Goal: Answer question/provide support

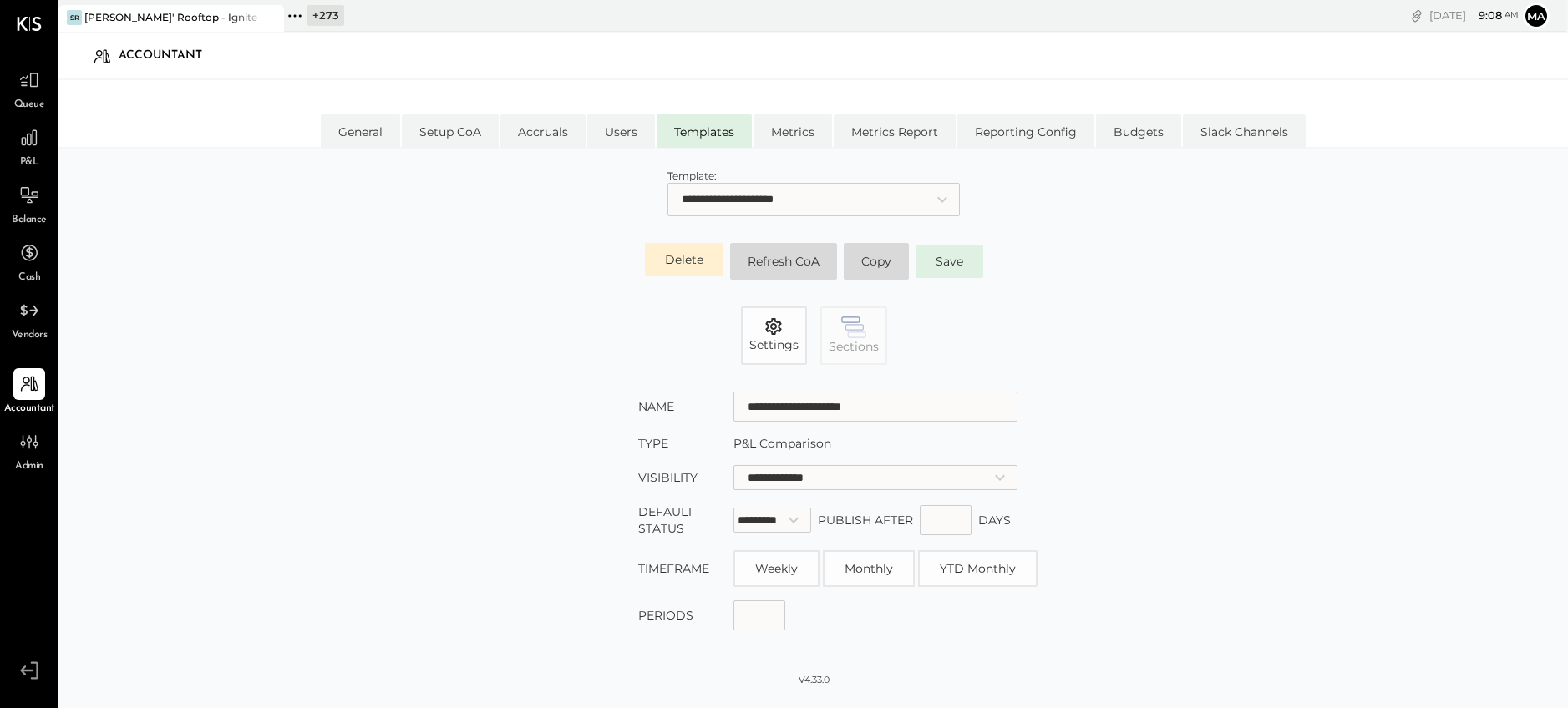
select select "**********"
click at [33, 148] on icon at bounding box center [29, 138] width 22 height 22
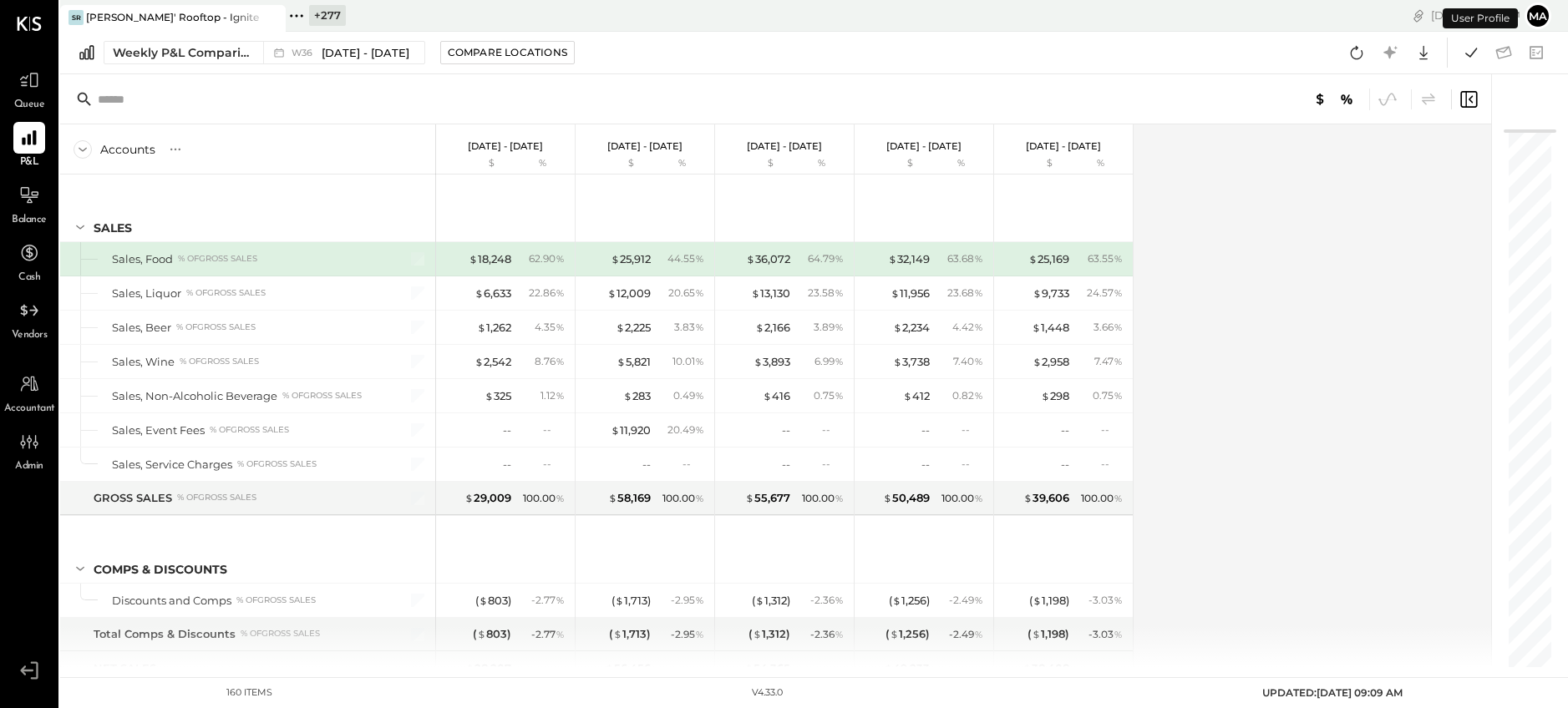
click at [279, 16] on icon at bounding box center [271, 17] width 21 height 20
drag, startPoint x: 65, startPoint y: 12, endPoint x: 77, endPoint y: 14, distance: 12.2
click at [65, 12] on icon at bounding box center [70, 16] width 22 height 22
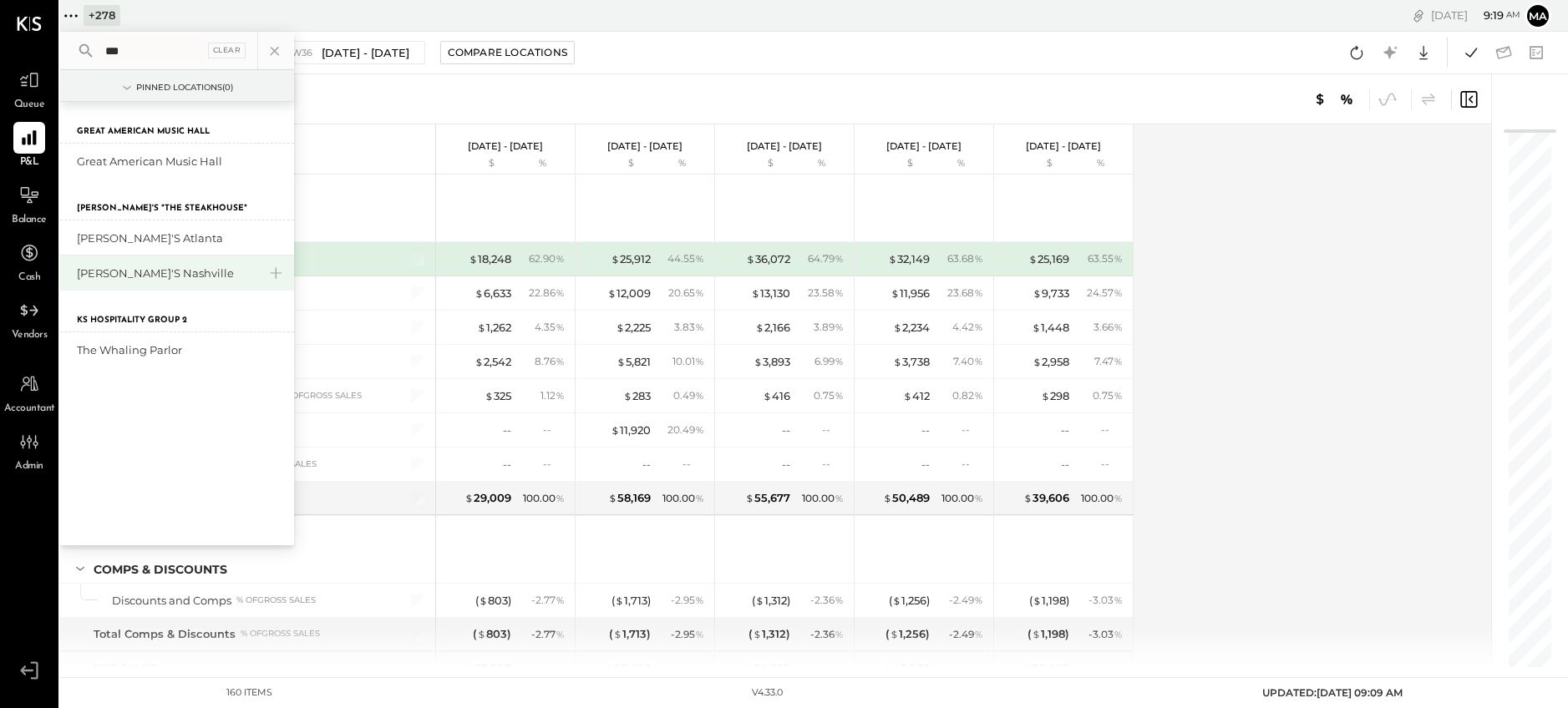
type input "***"
click at [134, 271] on div "[PERSON_NAME]'s Nashville" at bounding box center [167, 274] width 180 height 16
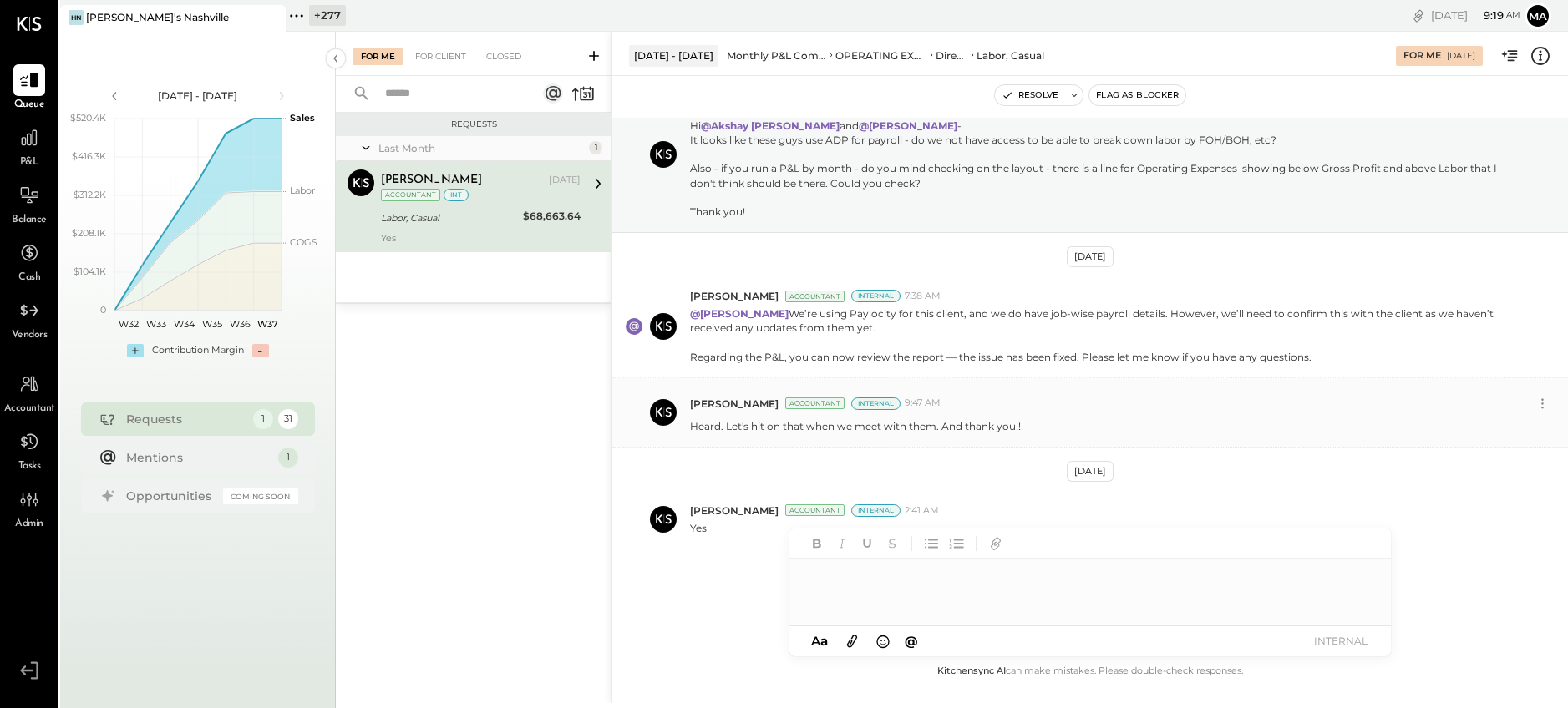
scroll to position [96, 0]
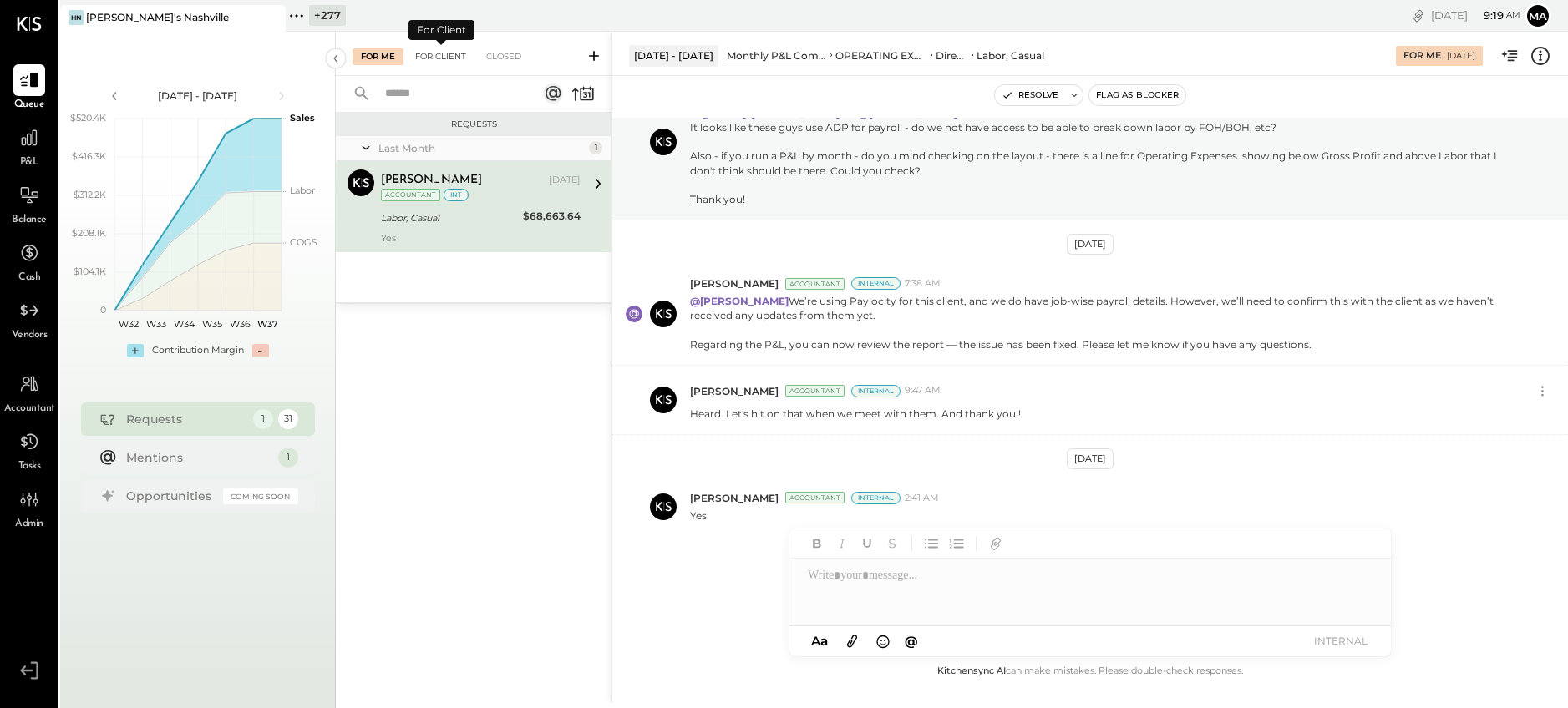
click at [448, 53] on div "For Client" at bounding box center [441, 56] width 68 height 16
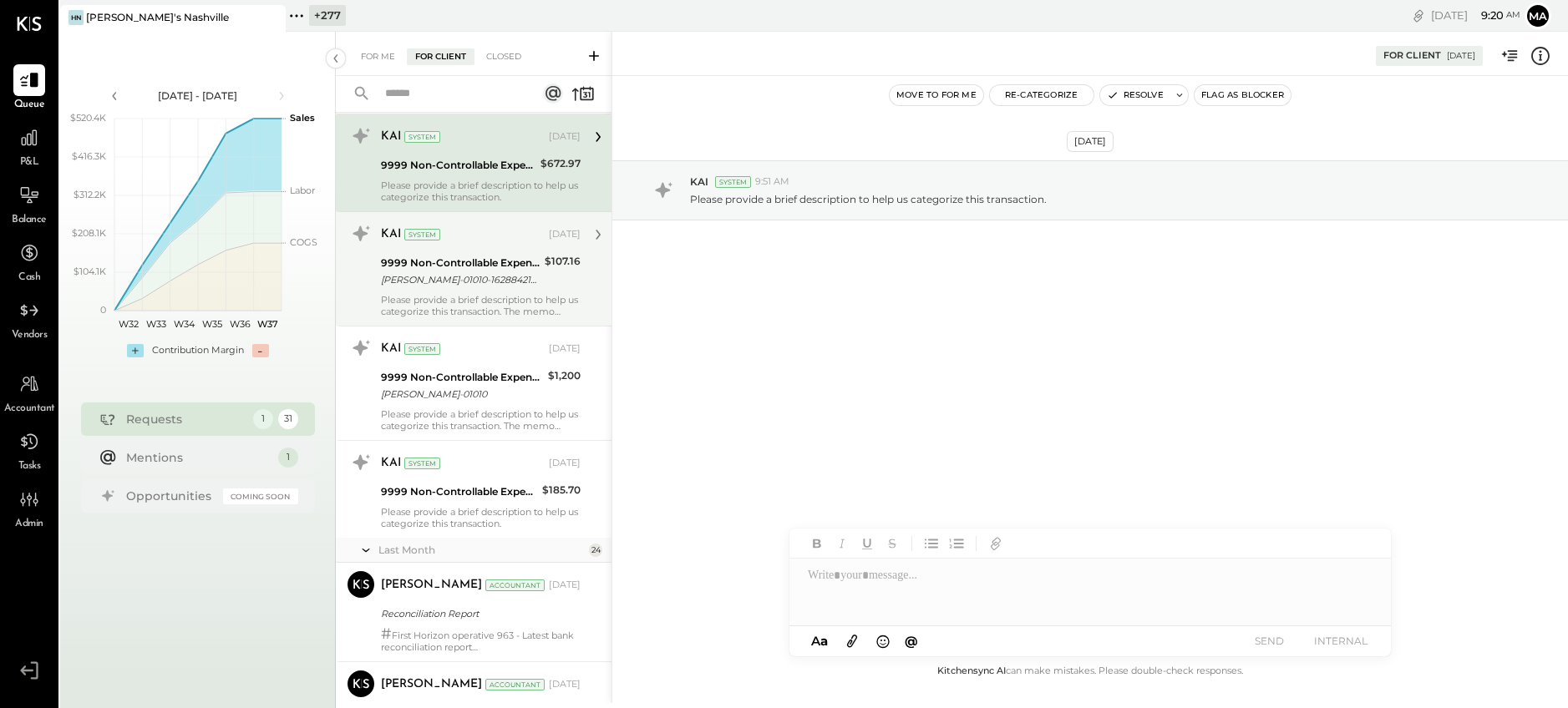
scroll to position [245, 0]
click at [481, 280] on div "SAMUEL JIMENEZ-01010-16288421611 MISC APPAREL STORE AplPay ETSY, INC. BROOKLYN …" at bounding box center [460, 278] width 158 height 16
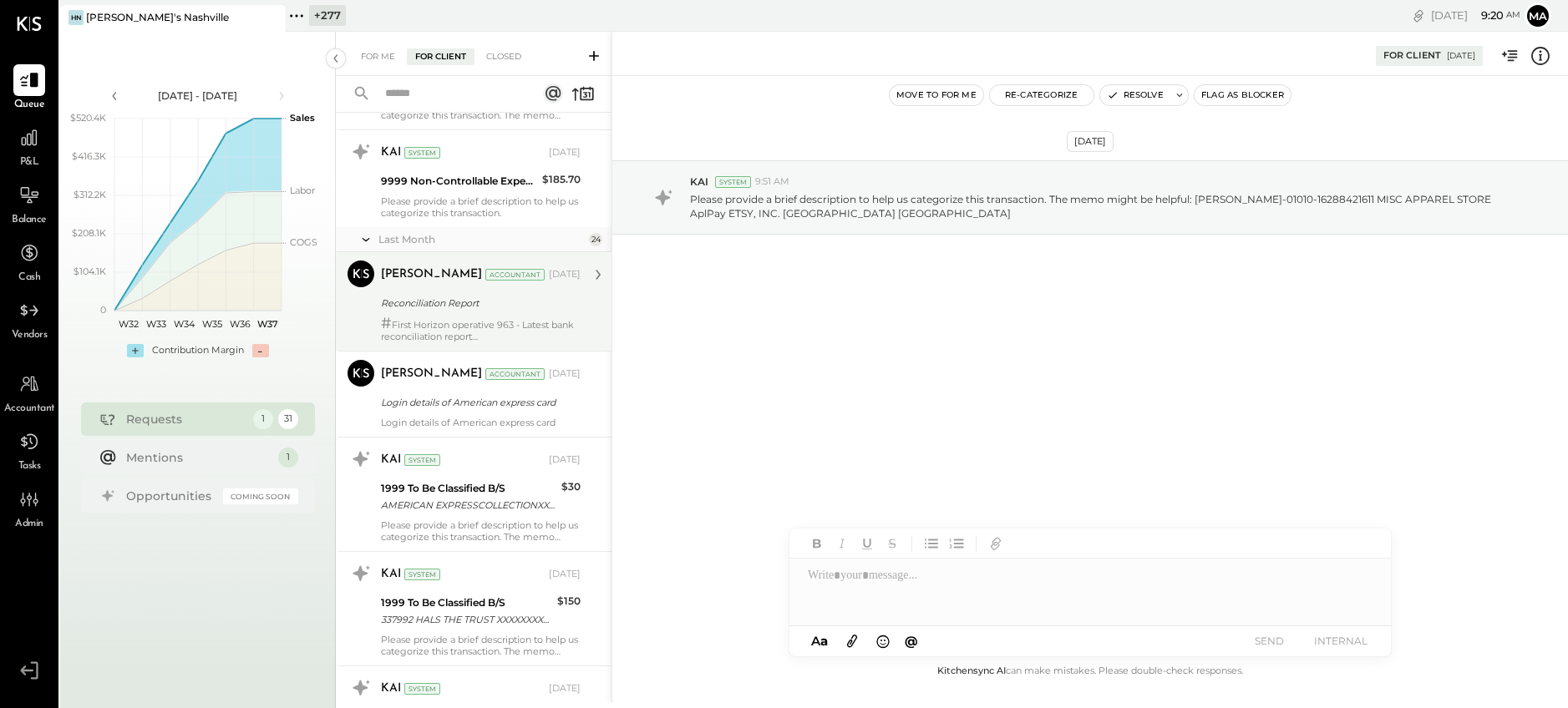
scroll to position [575, 0]
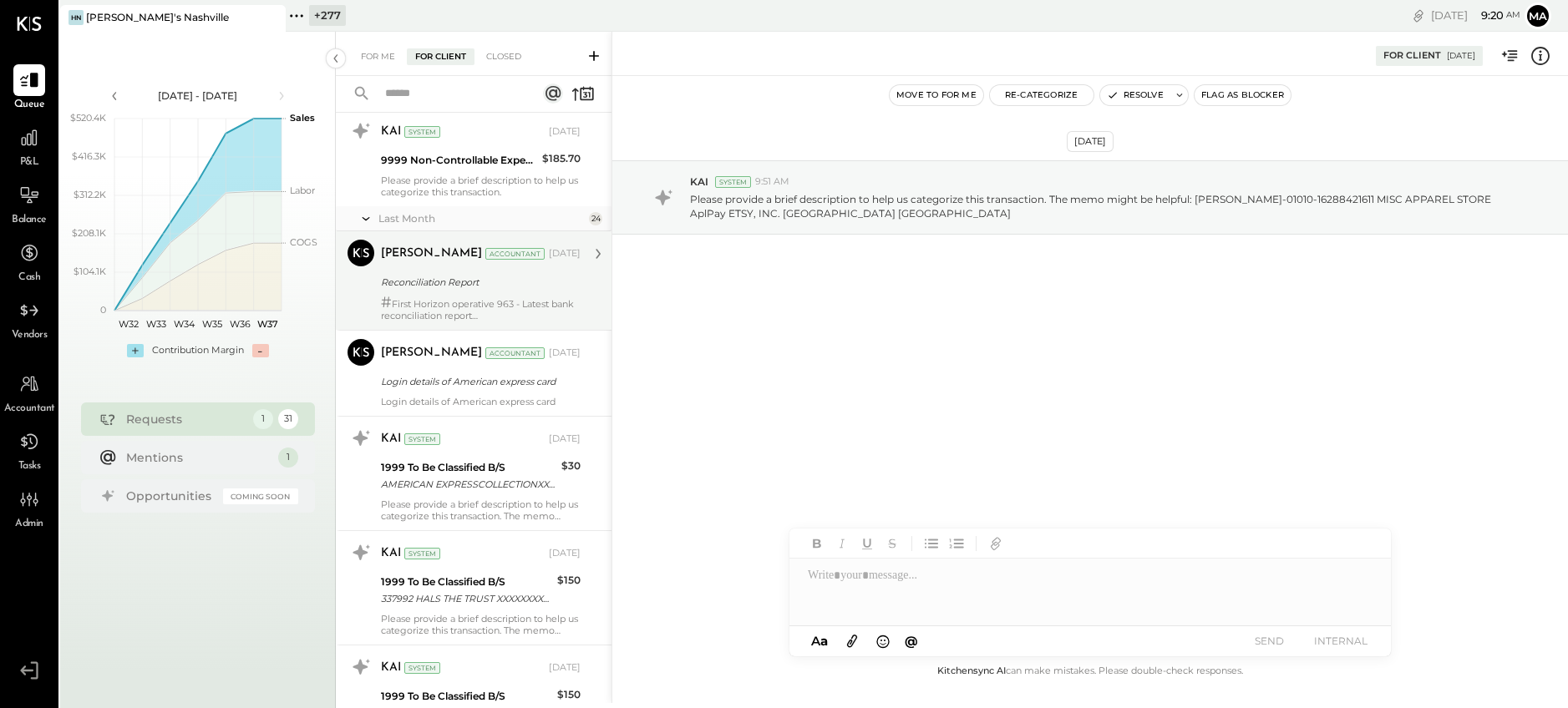
click at [491, 299] on div "# First Horizon operative 963 - Latest bank reconciliation report # First Horiz…" at bounding box center [481, 308] width 200 height 25
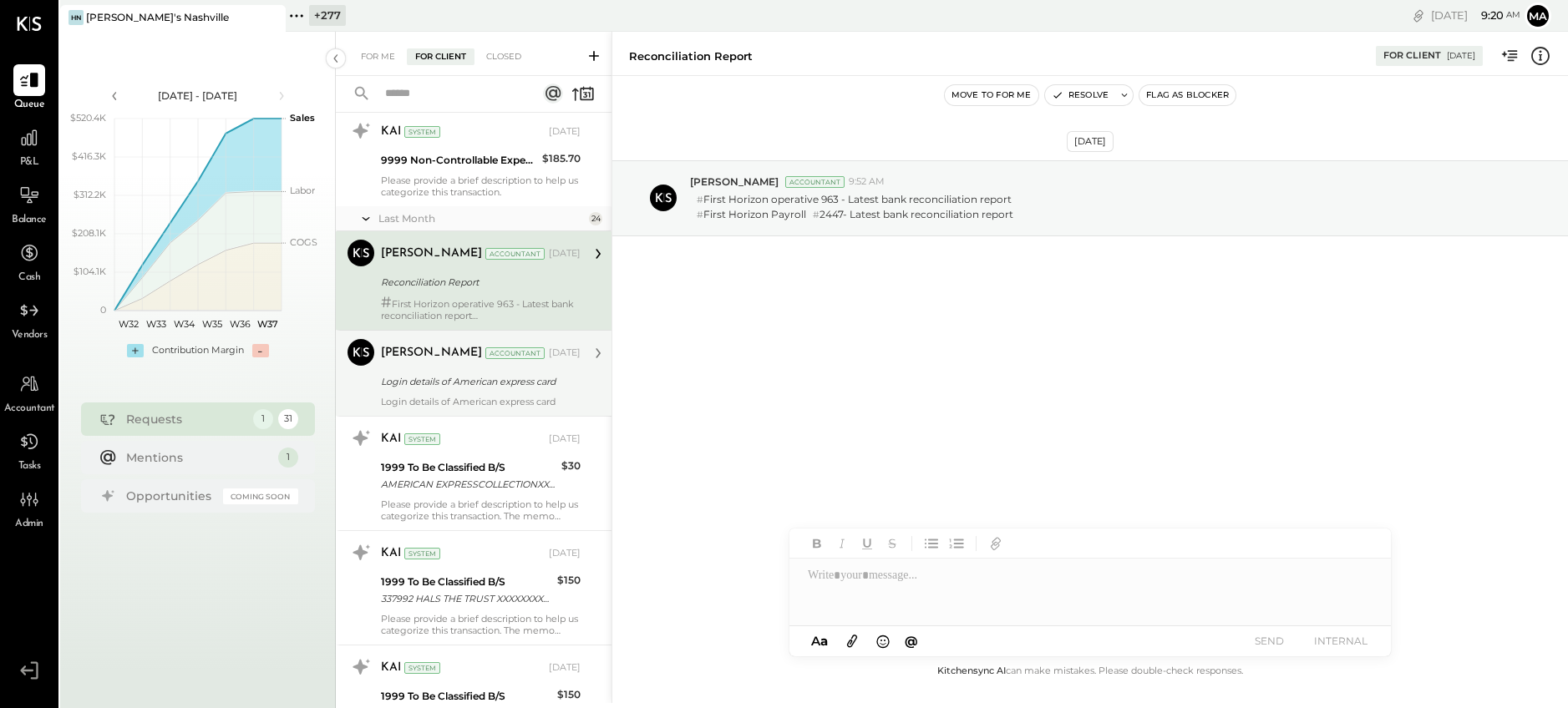
click at [507, 389] on div "Login details of American express card" at bounding box center [478, 381] width 195 height 16
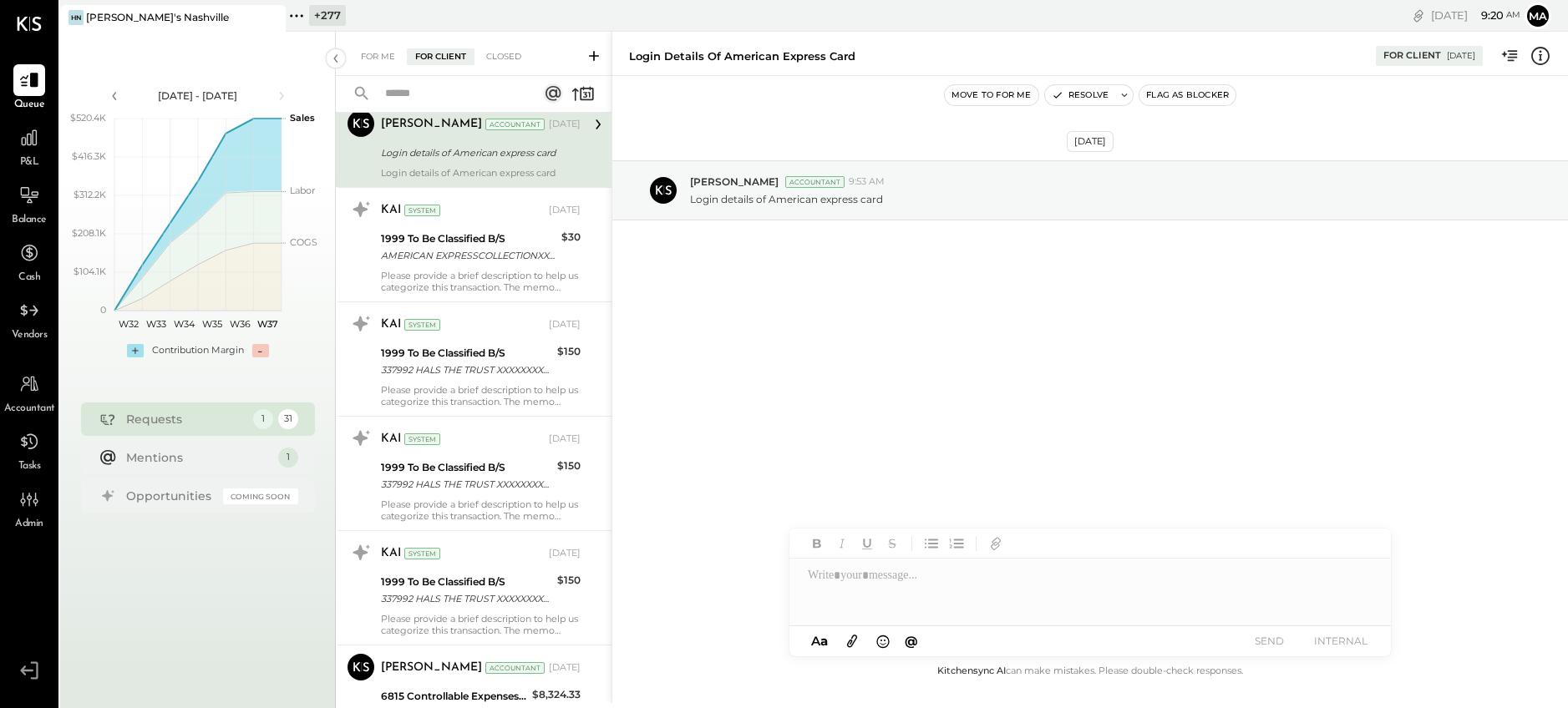
scroll to position [819, 0]
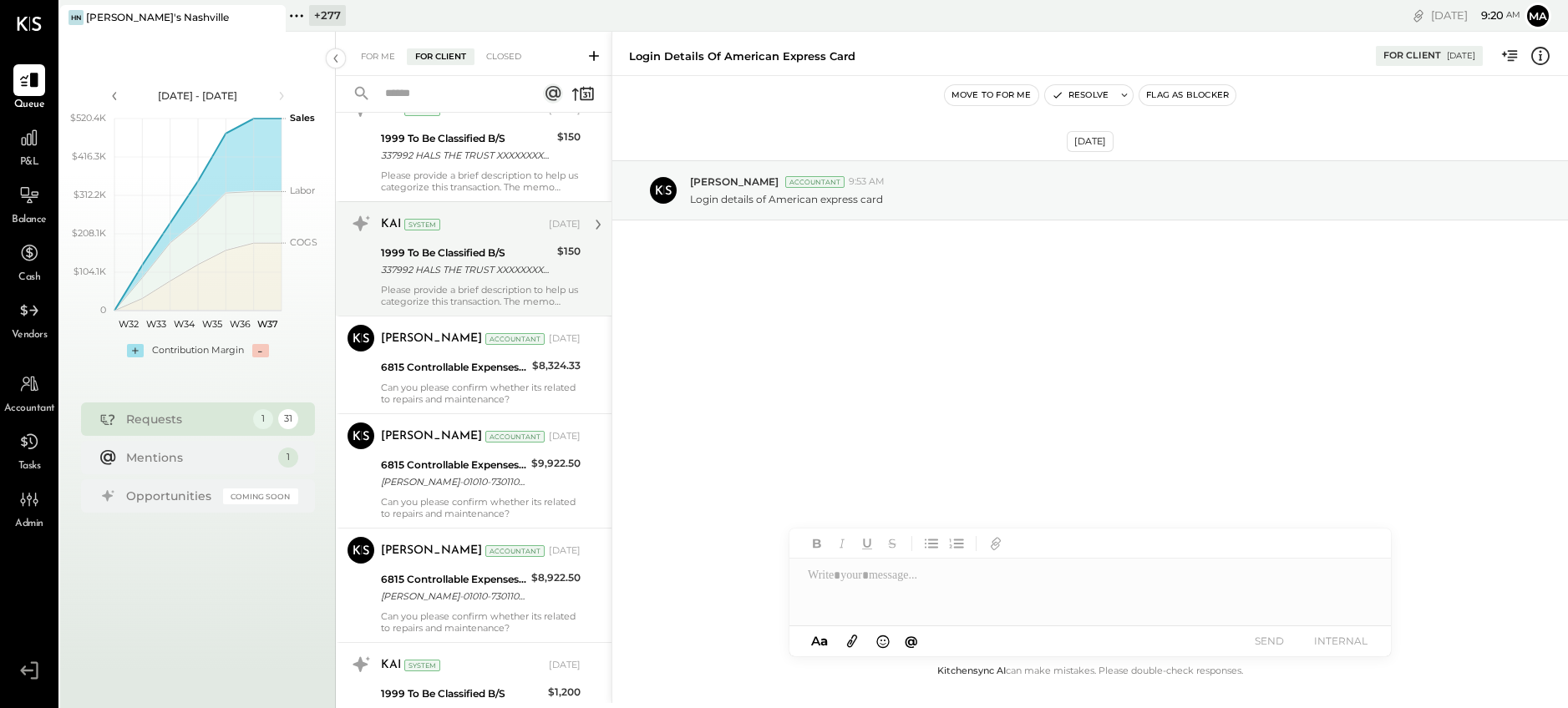
click at [487, 281] on div "KAI System Aug 06, 2025 1999 To Be Classified B/S 337992 HALS THE TRUST XXXXXXX…" at bounding box center [481, 259] width 200 height 97
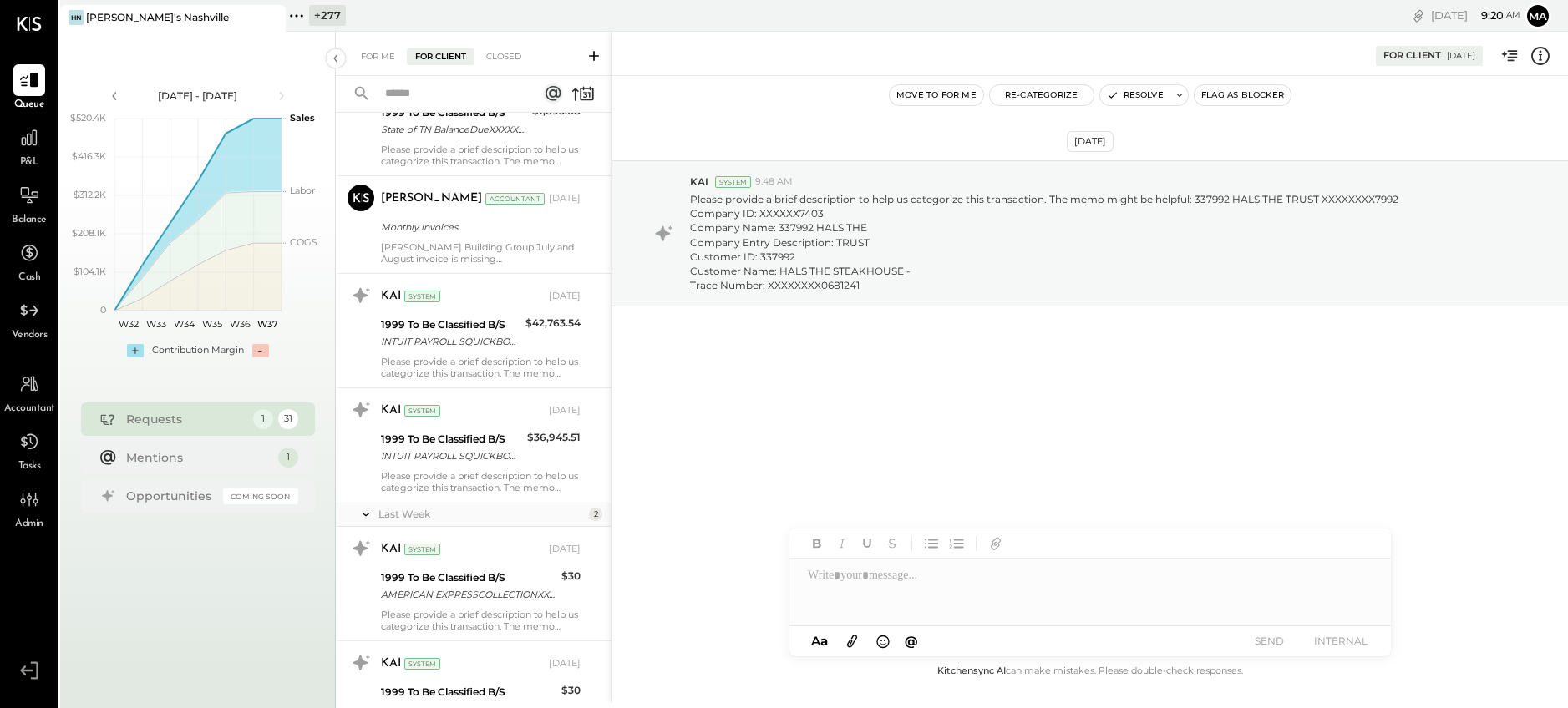
scroll to position [2964, 0]
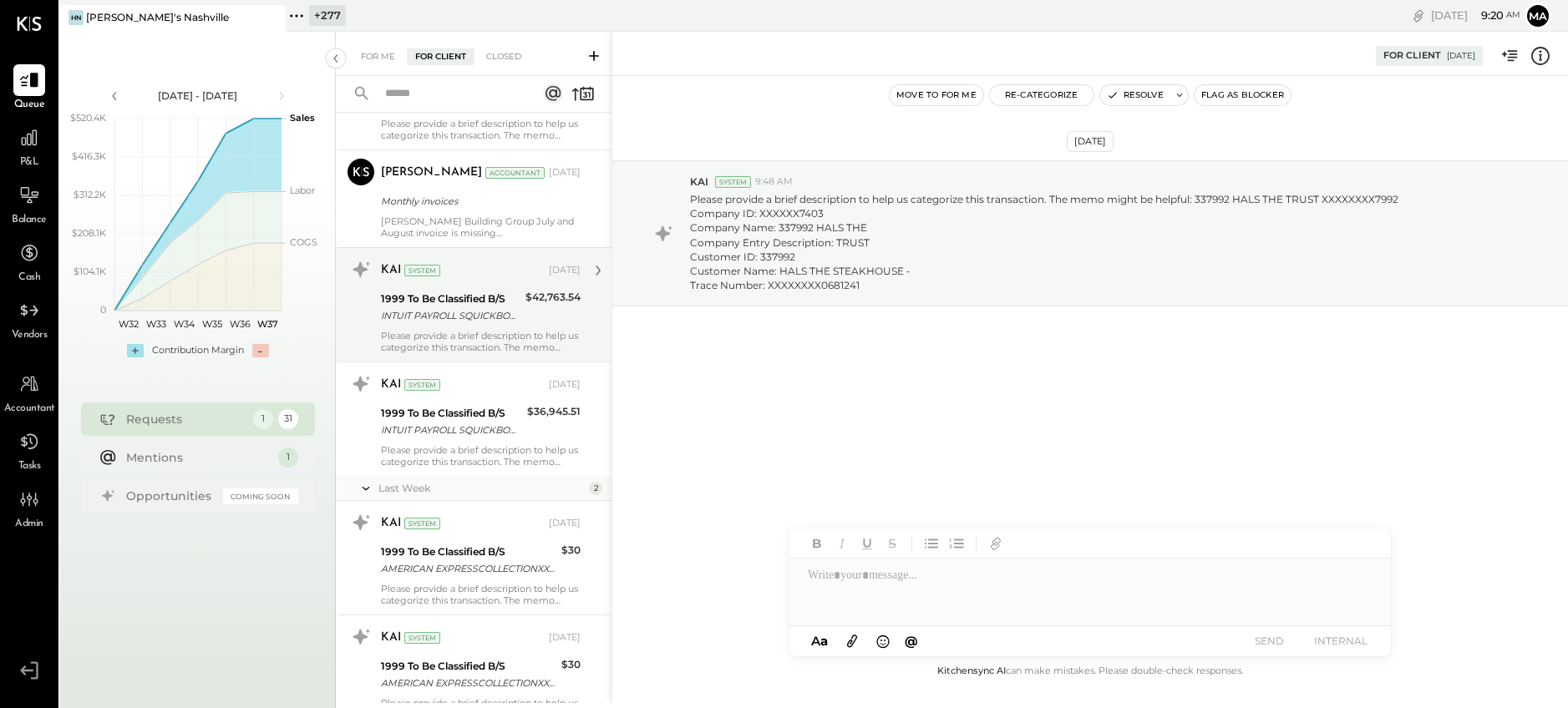
click at [465, 330] on div "Please provide a brief description to help us categorize this transaction. The …" at bounding box center [481, 341] width 200 height 23
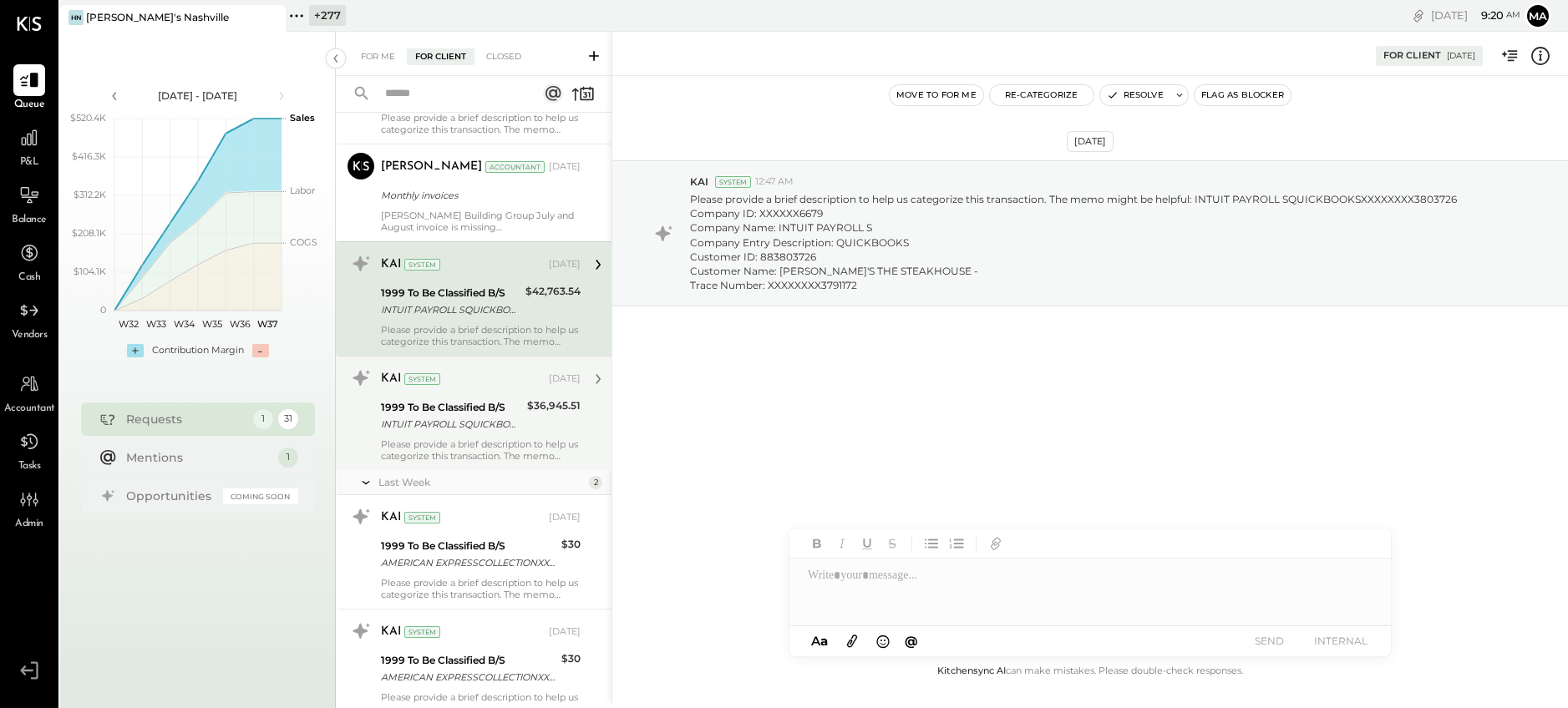
scroll to position [2964, 0]
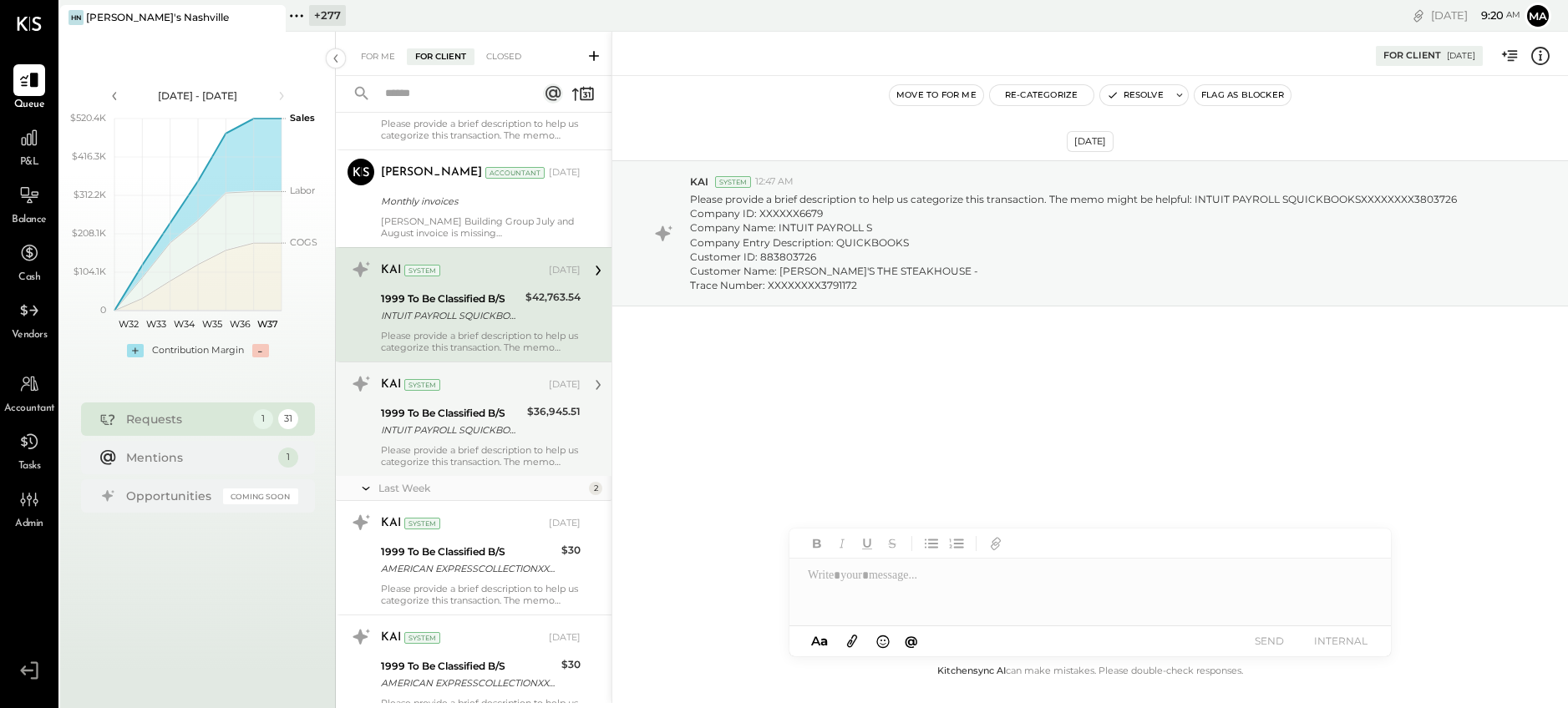
click at [453, 451] on div "Please provide a brief description to help us categorize this transaction. The …" at bounding box center [481, 455] width 200 height 23
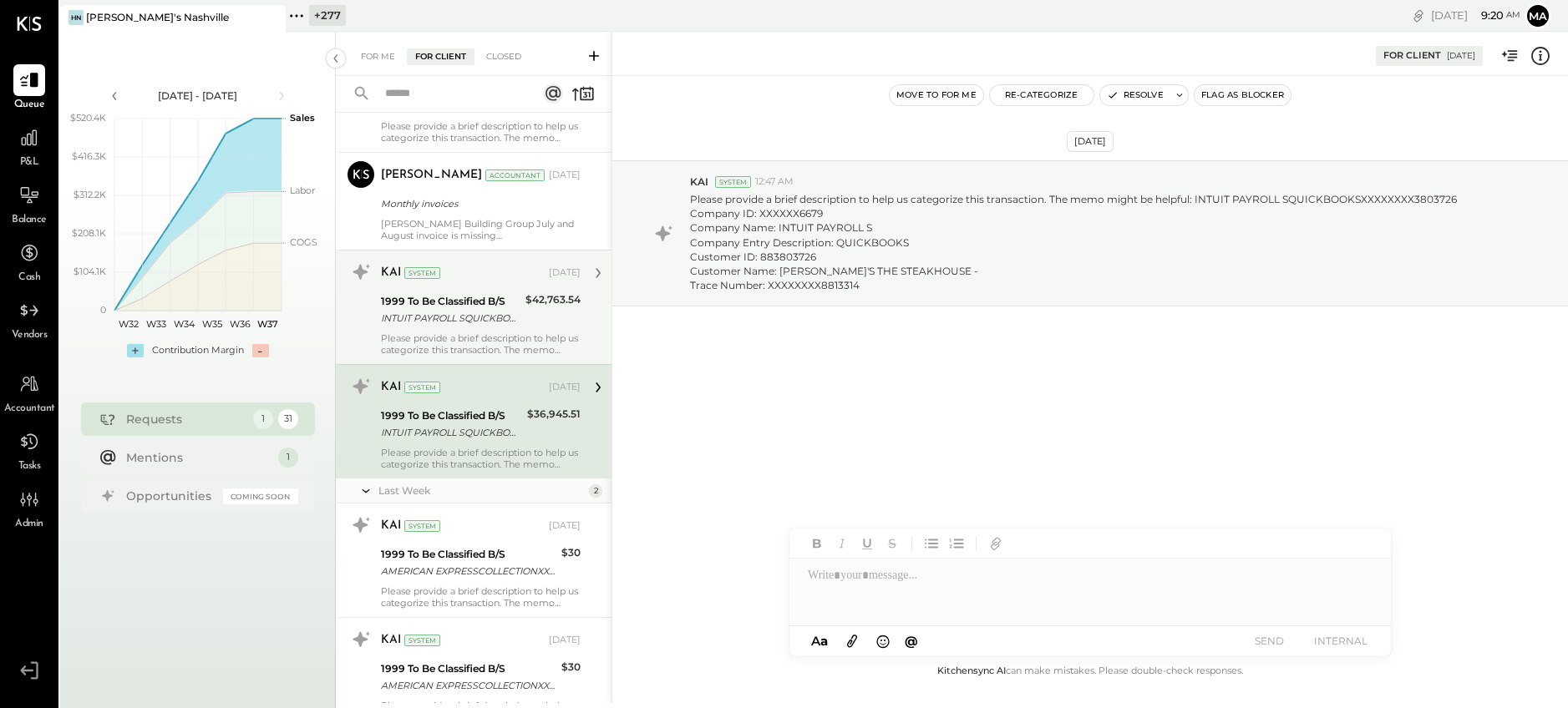
scroll to position [3035, 0]
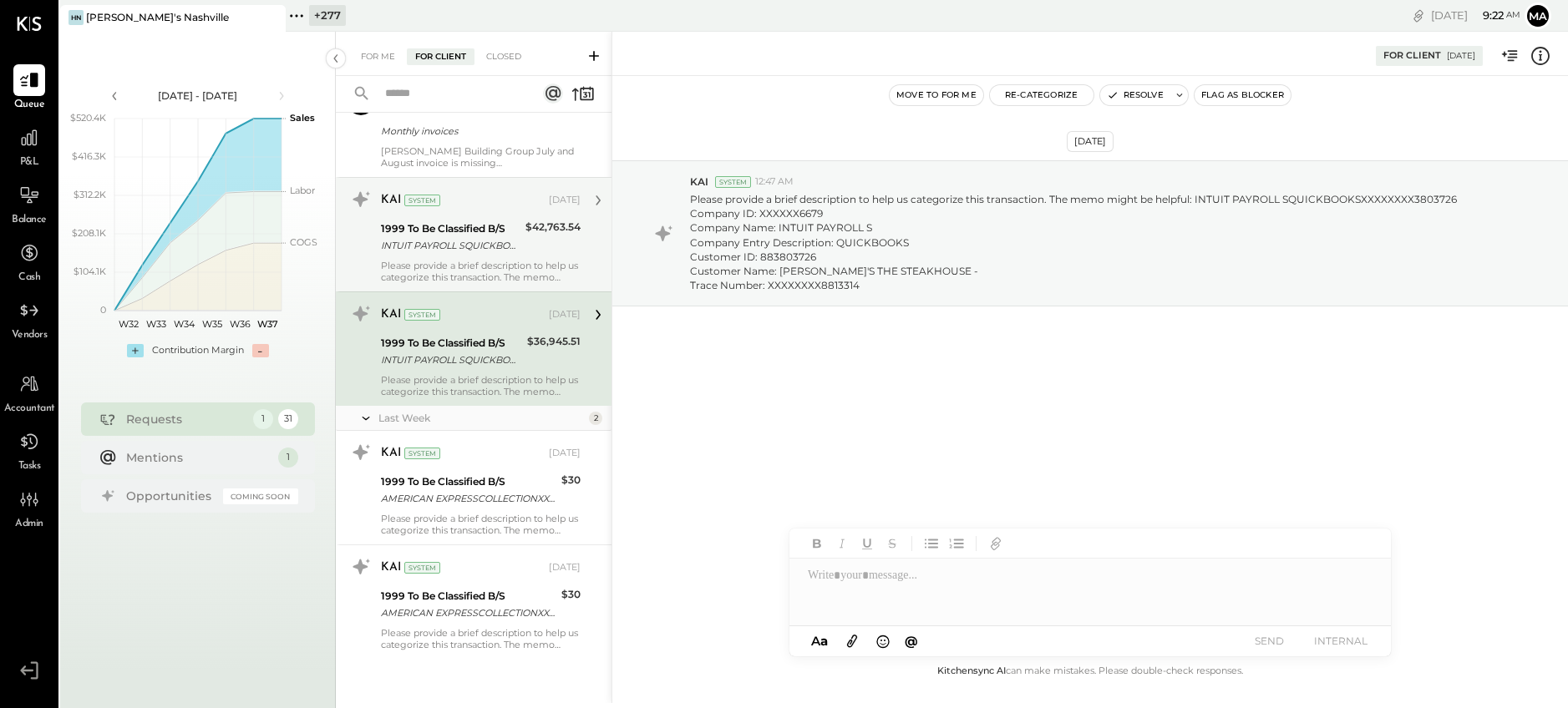
click at [299, 12] on icon at bounding box center [296, 16] width 22 height 22
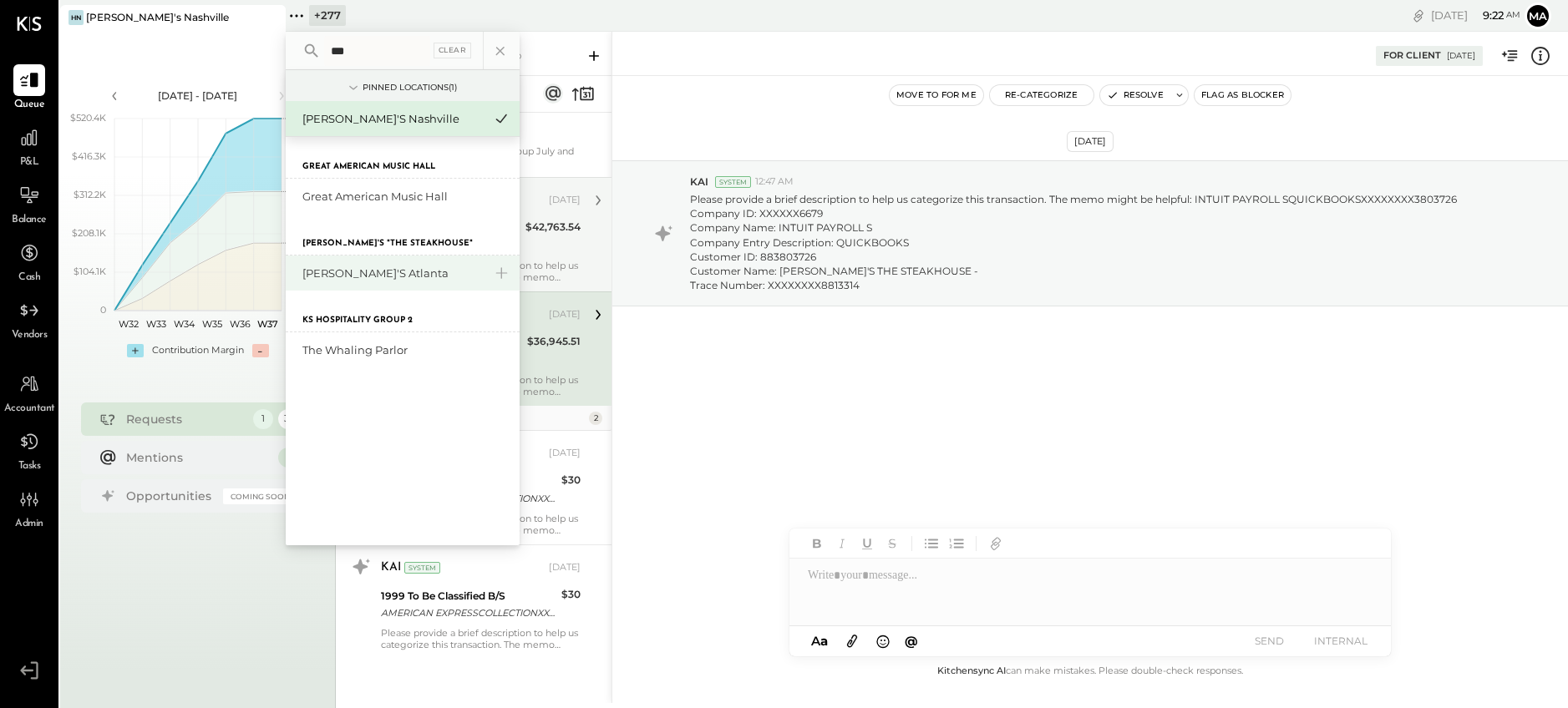
type input "***"
click at [371, 274] on div "[PERSON_NAME]'s Atlanta" at bounding box center [392, 274] width 180 height 16
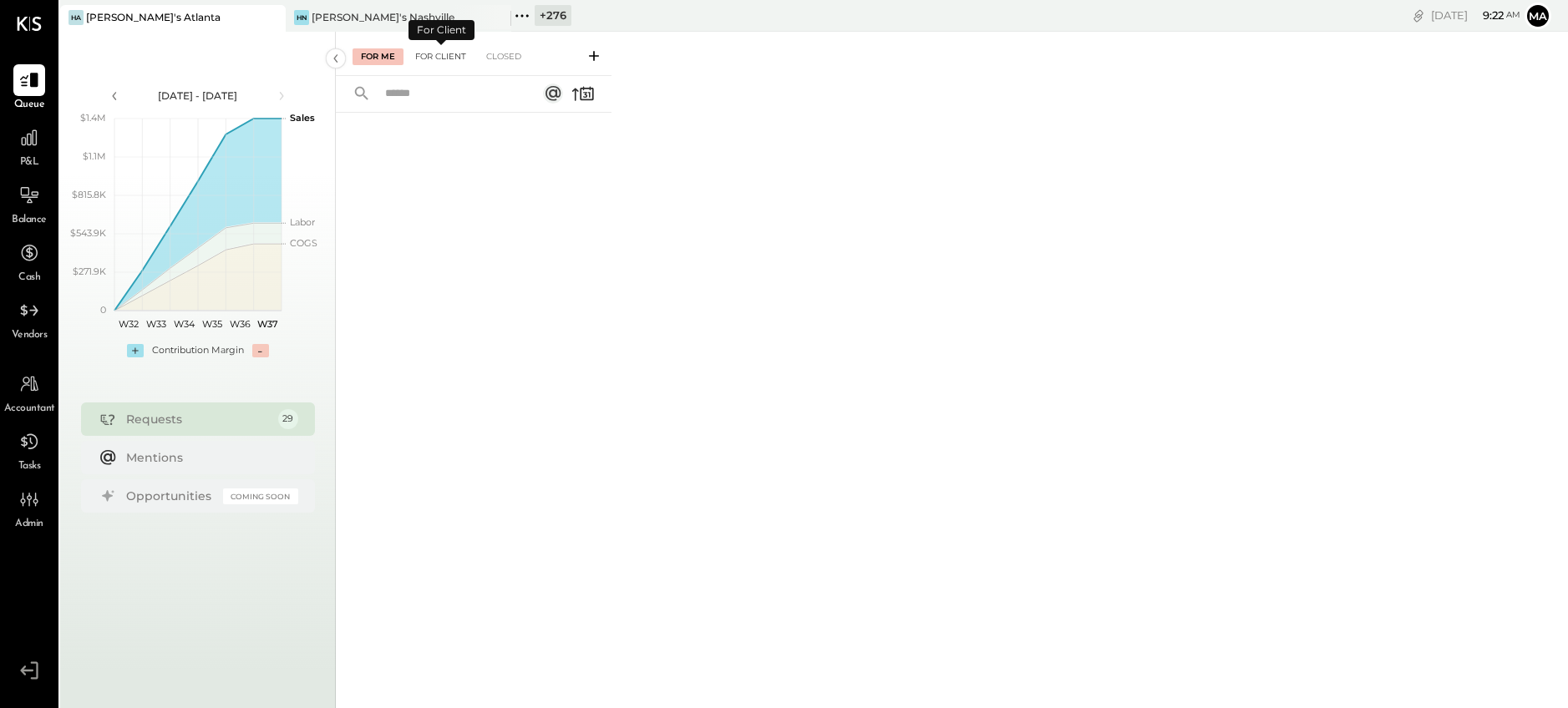
click at [444, 55] on div "For Client" at bounding box center [441, 56] width 68 height 16
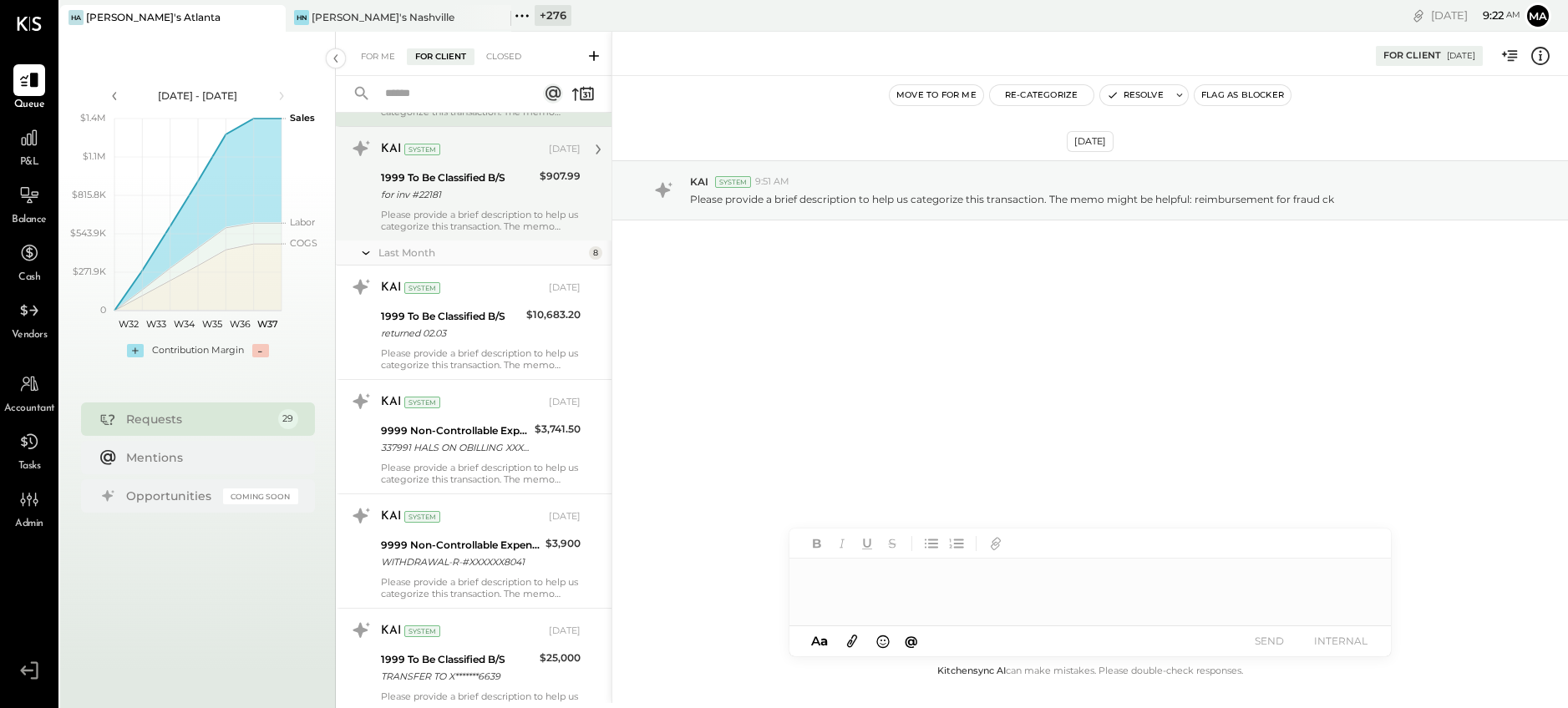
scroll to position [496, 0]
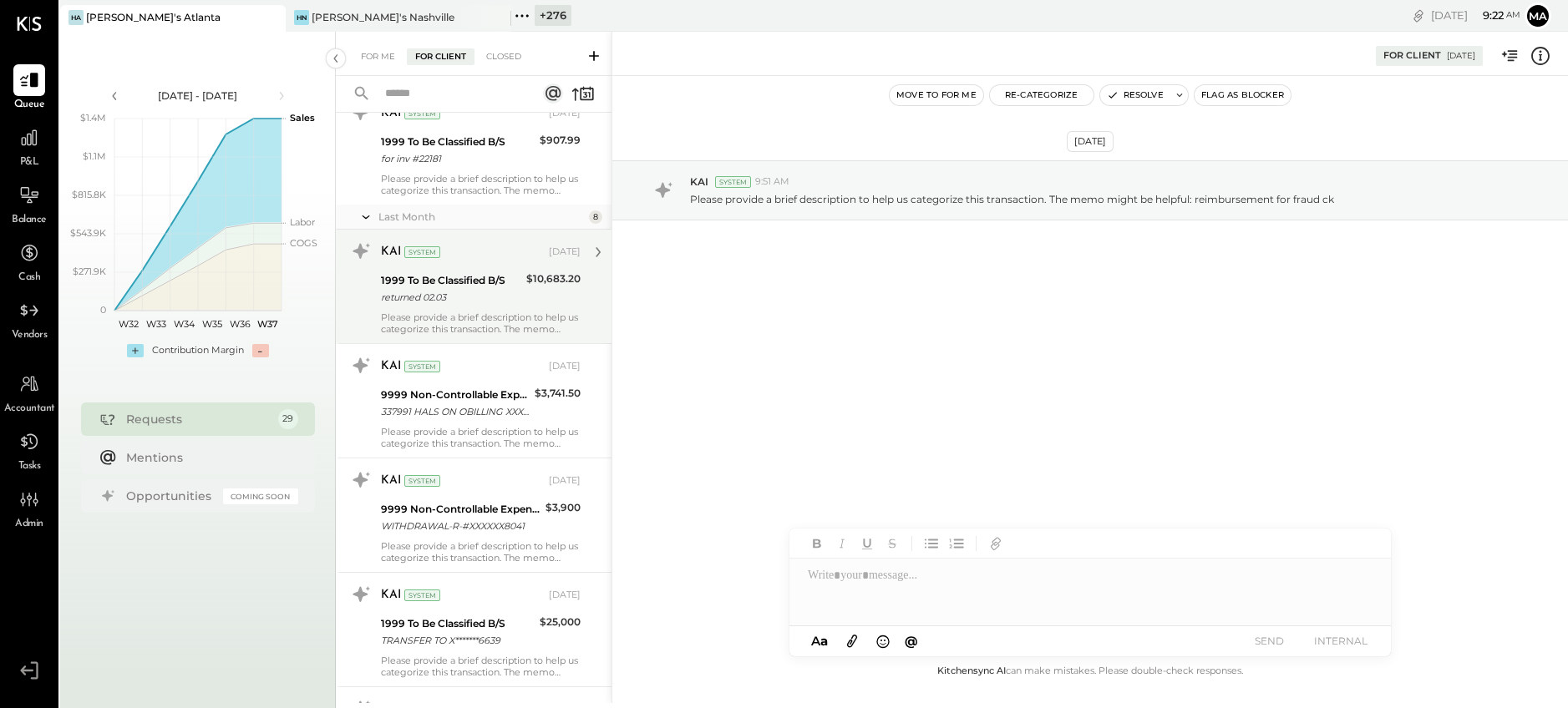
click at [490, 312] on div "Please provide a brief description to help us categorize this transaction. The …" at bounding box center [481, 323] width 200 height 23
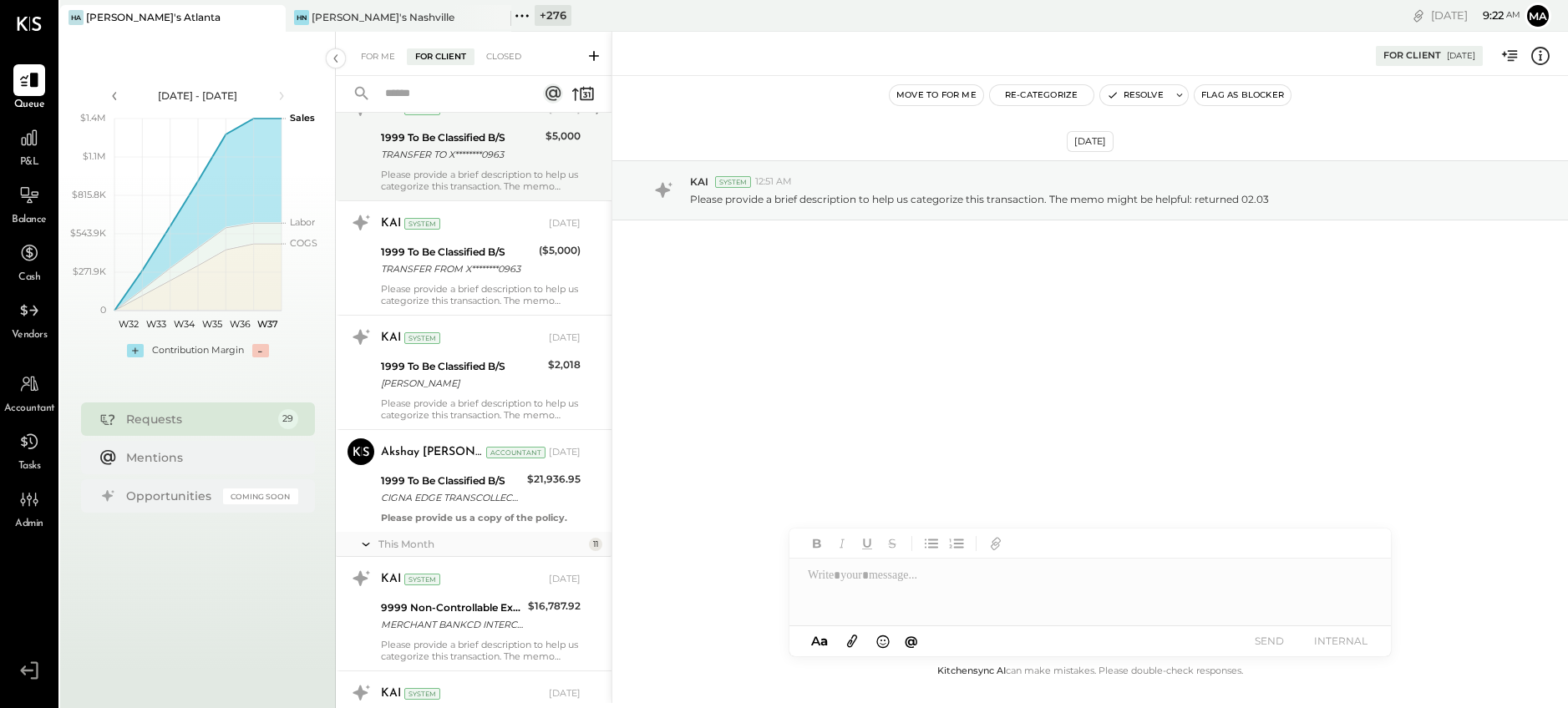
scroll to position [1104, 0]
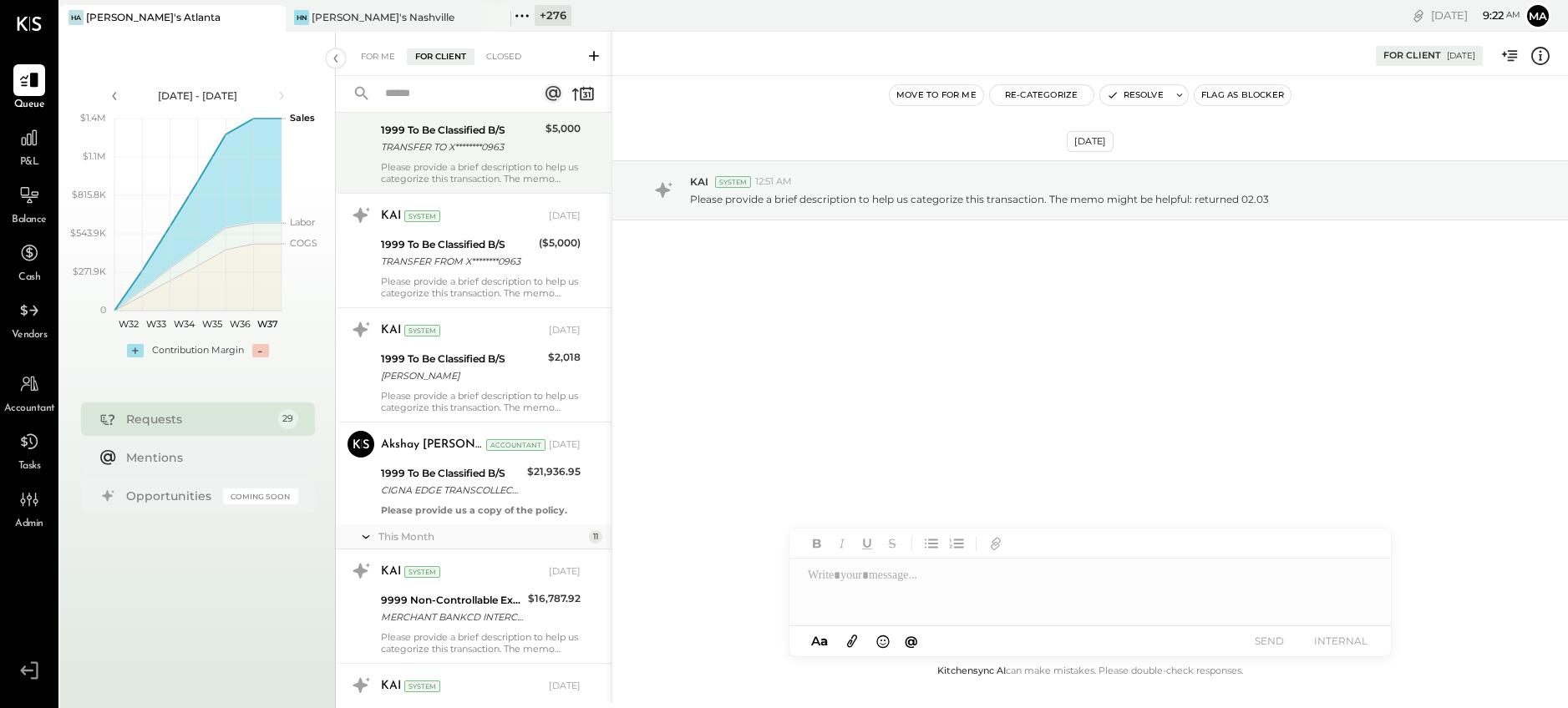
click at [485, 145] on div "TRANSFER TO X********0963" at bounding box center [461, 146] width 159 height 16
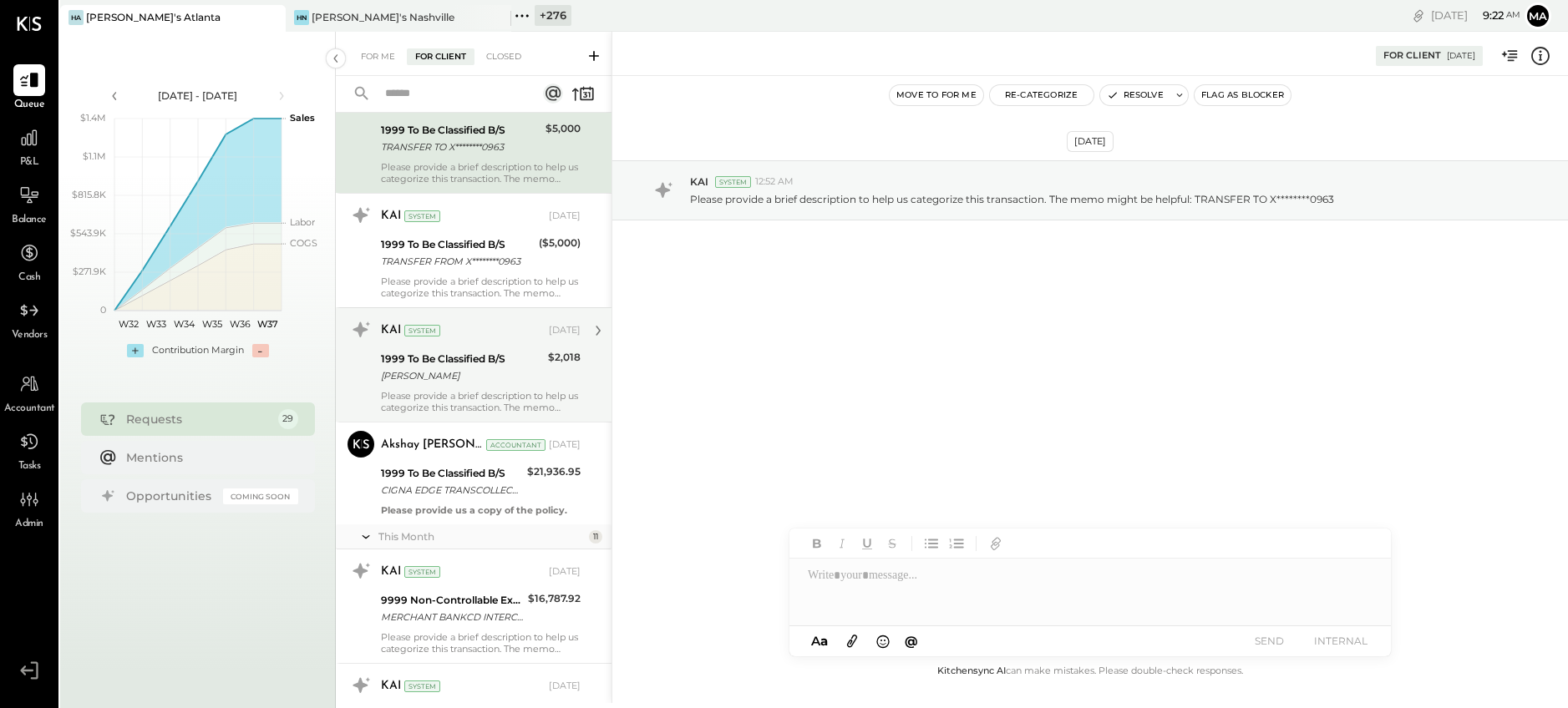
click at [442, 367] on div "Bemir Mehmedbasic" at bounding box center [461, 375] width 162 height 16
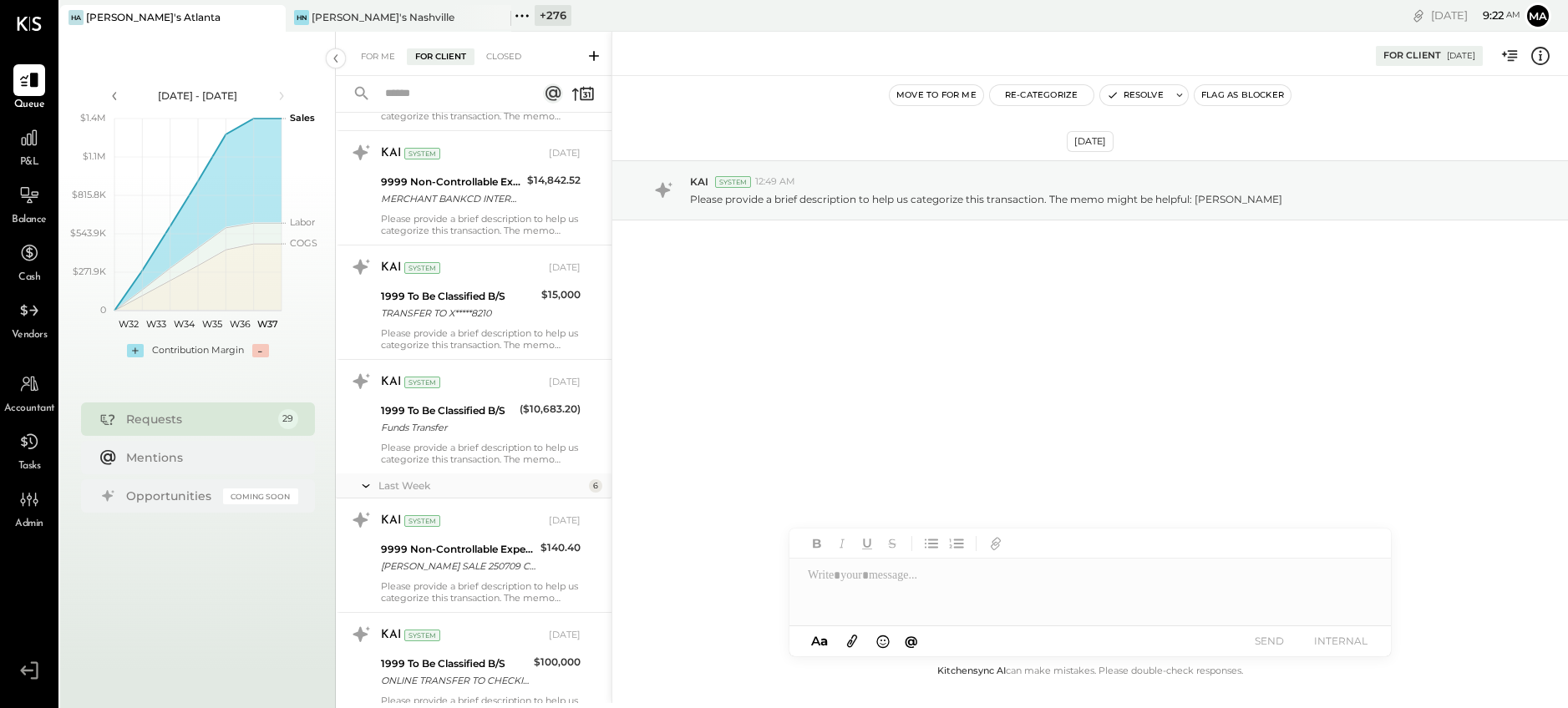
scroll to position [2596, 0]
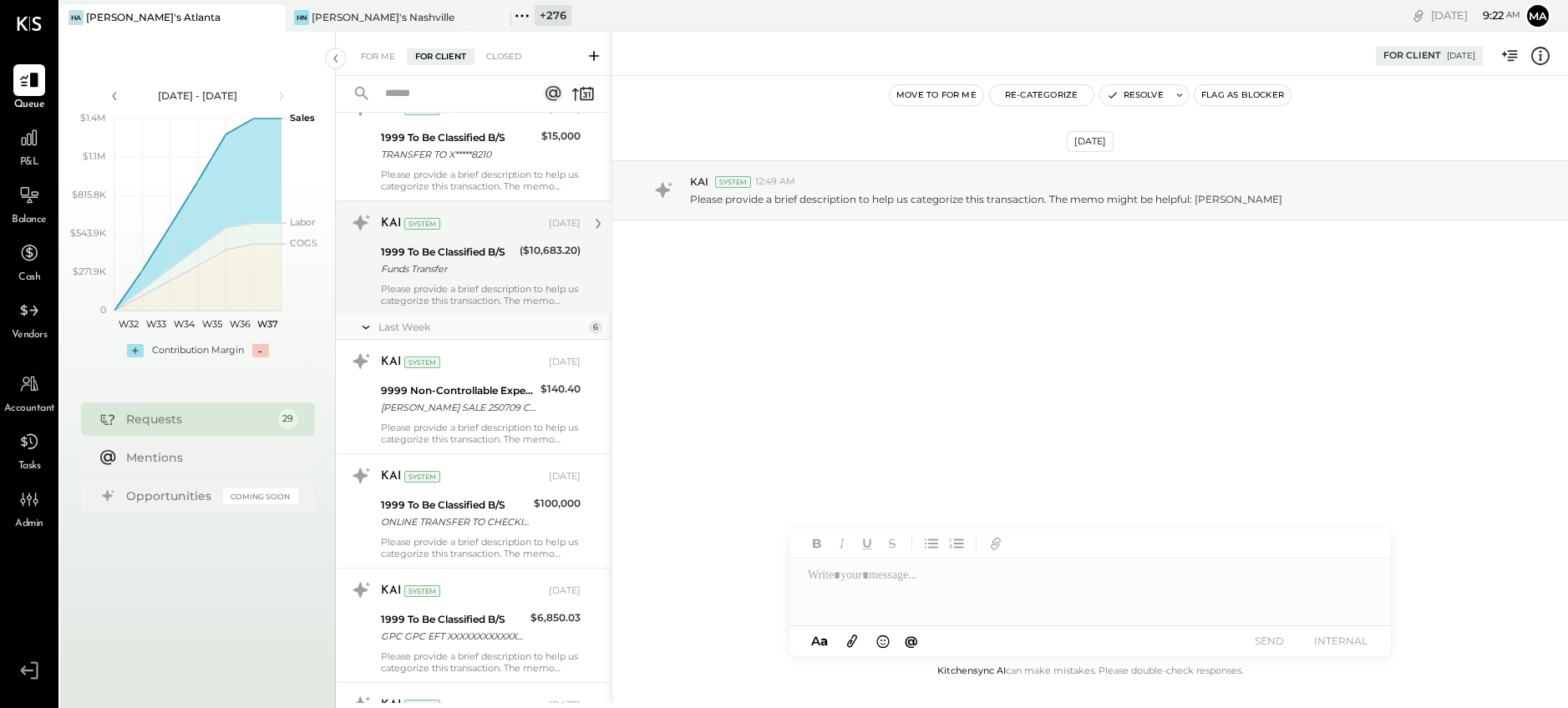
click at [471, 285] on div "Please provide a brief description to help us categorize this transaction. The …" at bounding box center [481, 294] width 200 height 23
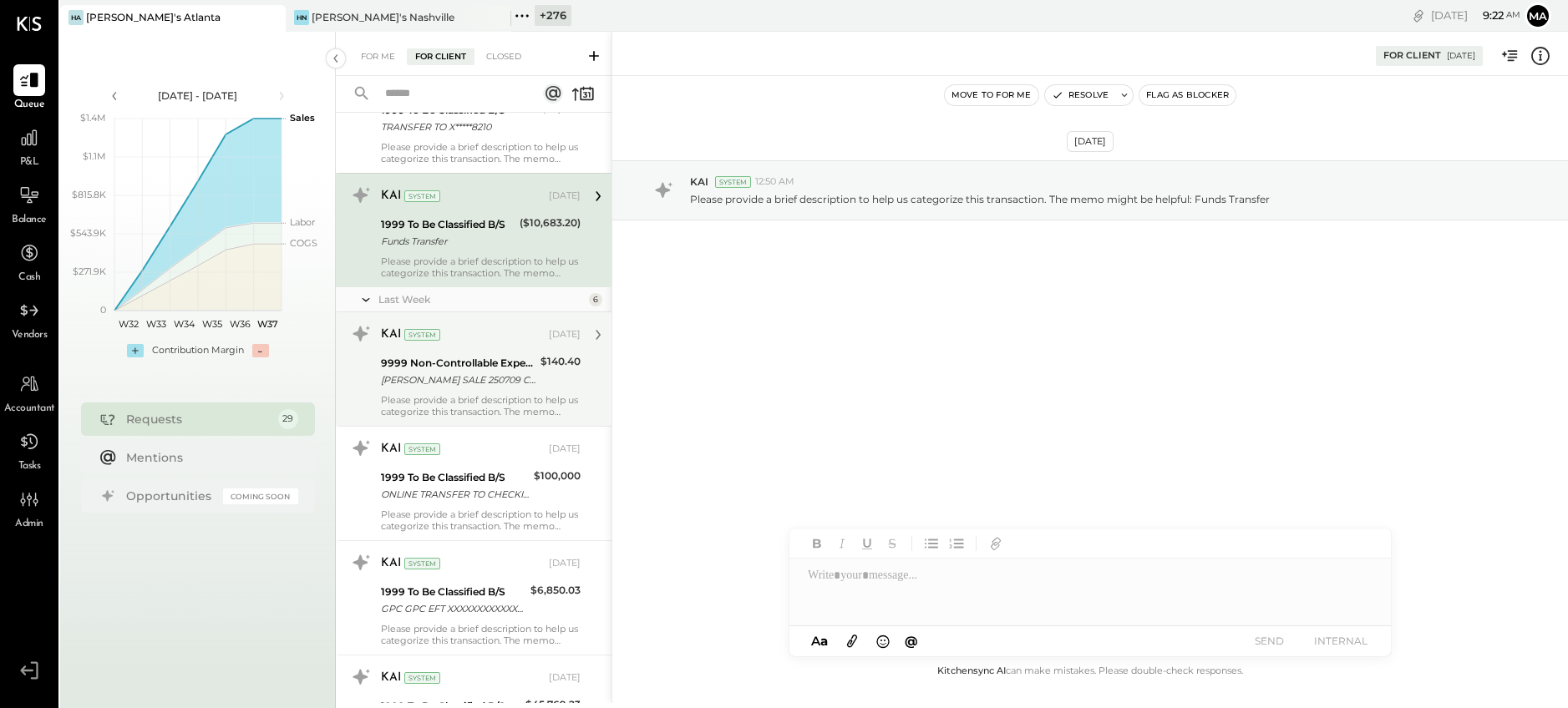
scroll to position [2622, 0]
click at [465, 368] on div "9999 Non-Controllable Expenses:Other Income and Expenses:To Be Classified P&L" at bounding box center [458, 364] width 154 height 16
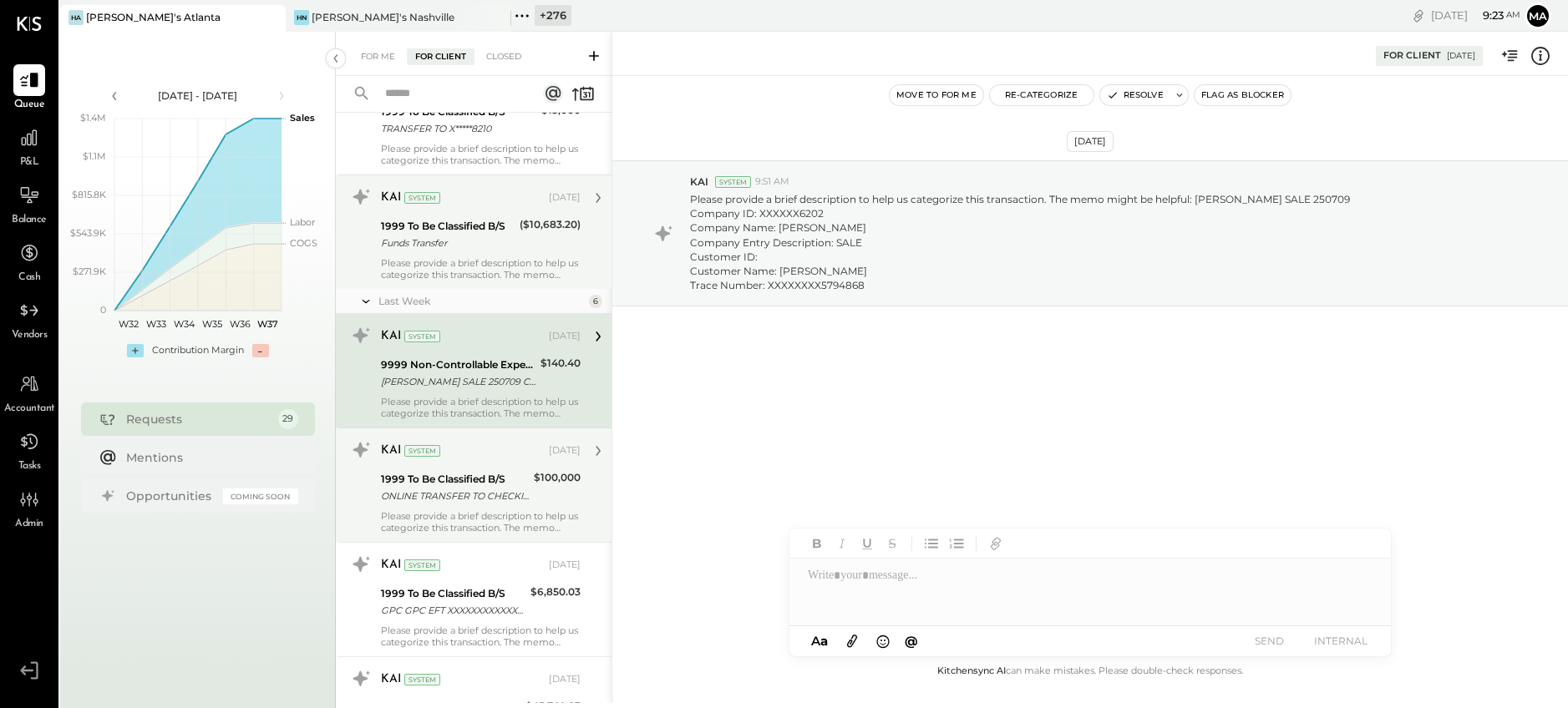
click at [440, 481] on div "1999 To Be Classified B/S" at bounding box center [455, 479] width 148 height 16
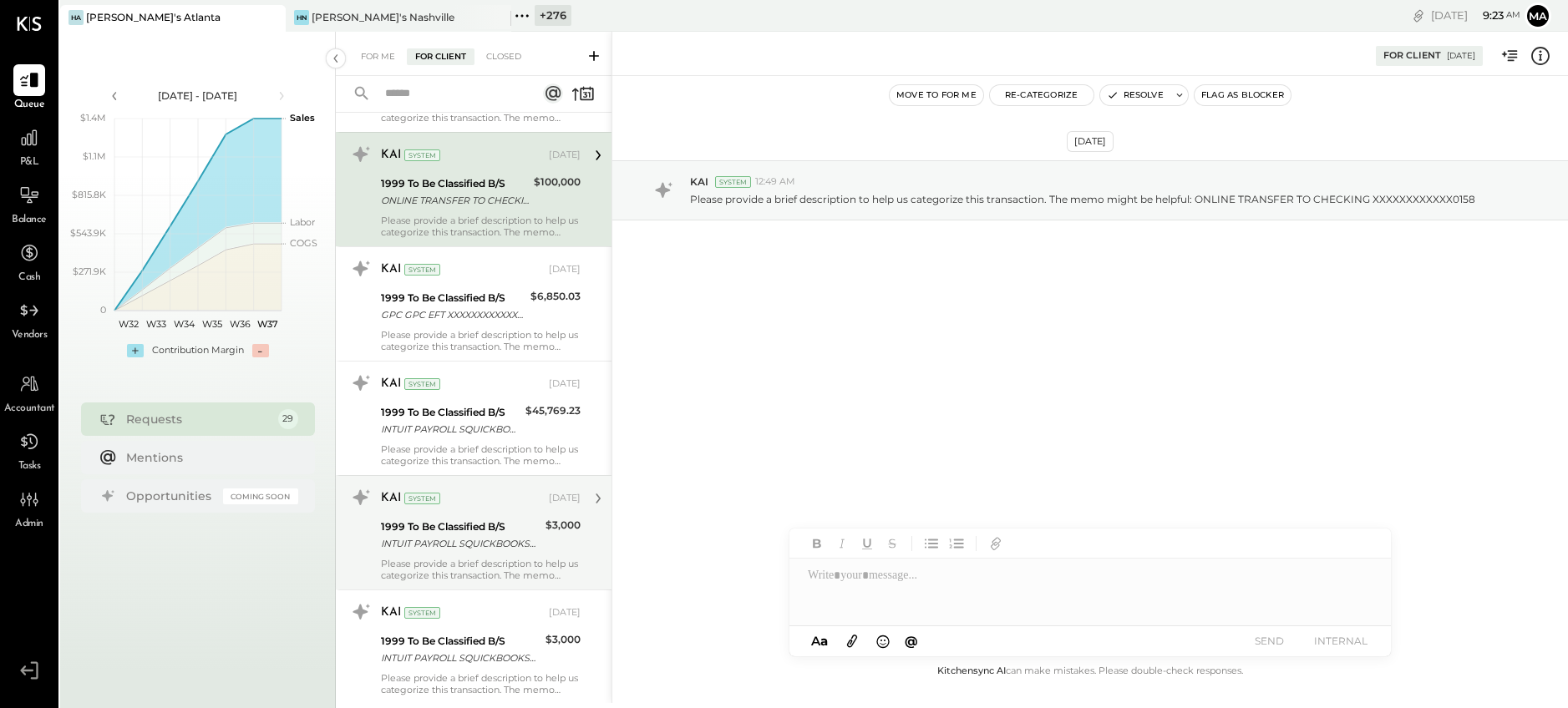
scroll to position [2961, 0]
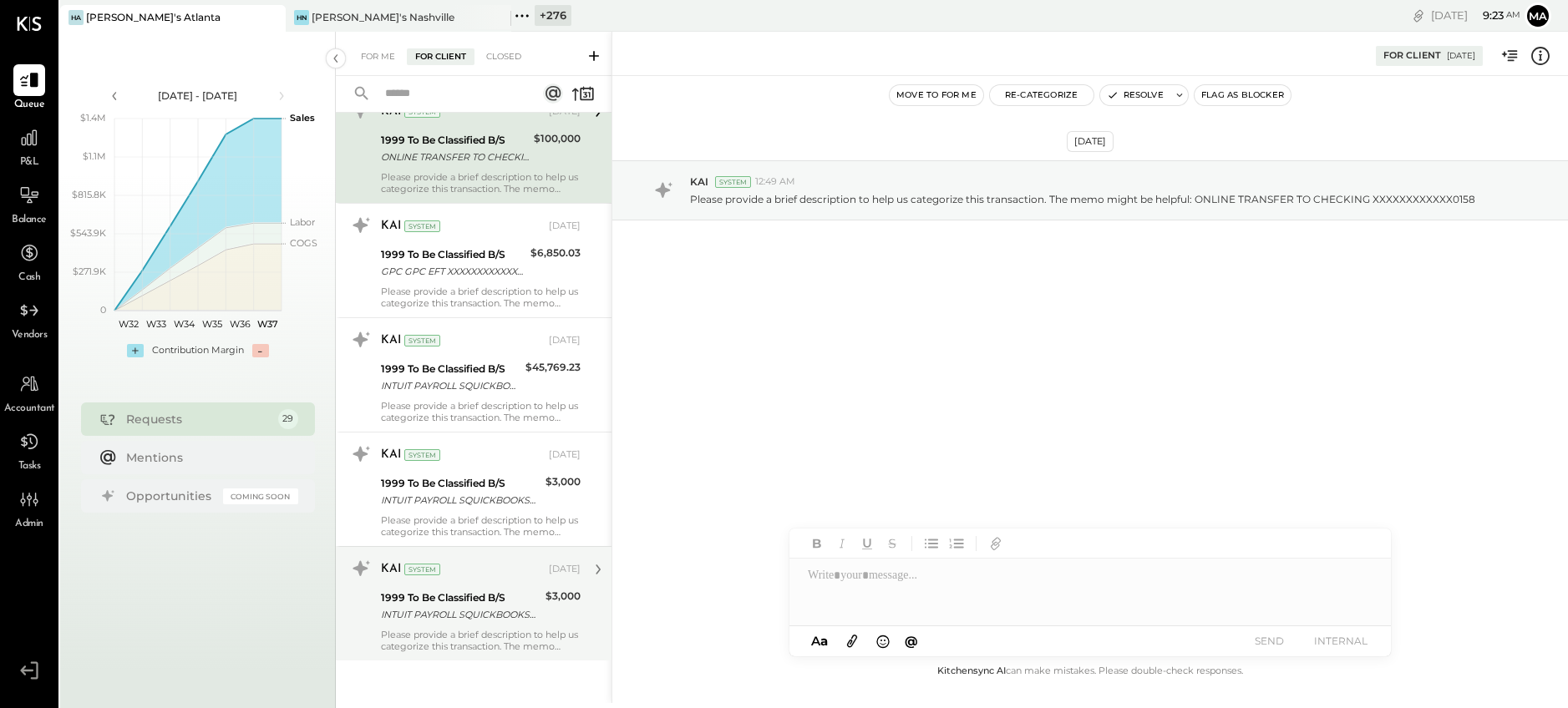
click at [474, 595] on div "1999 To Be Classified B/S" at bounding box center [461, 597] width 159 height 16
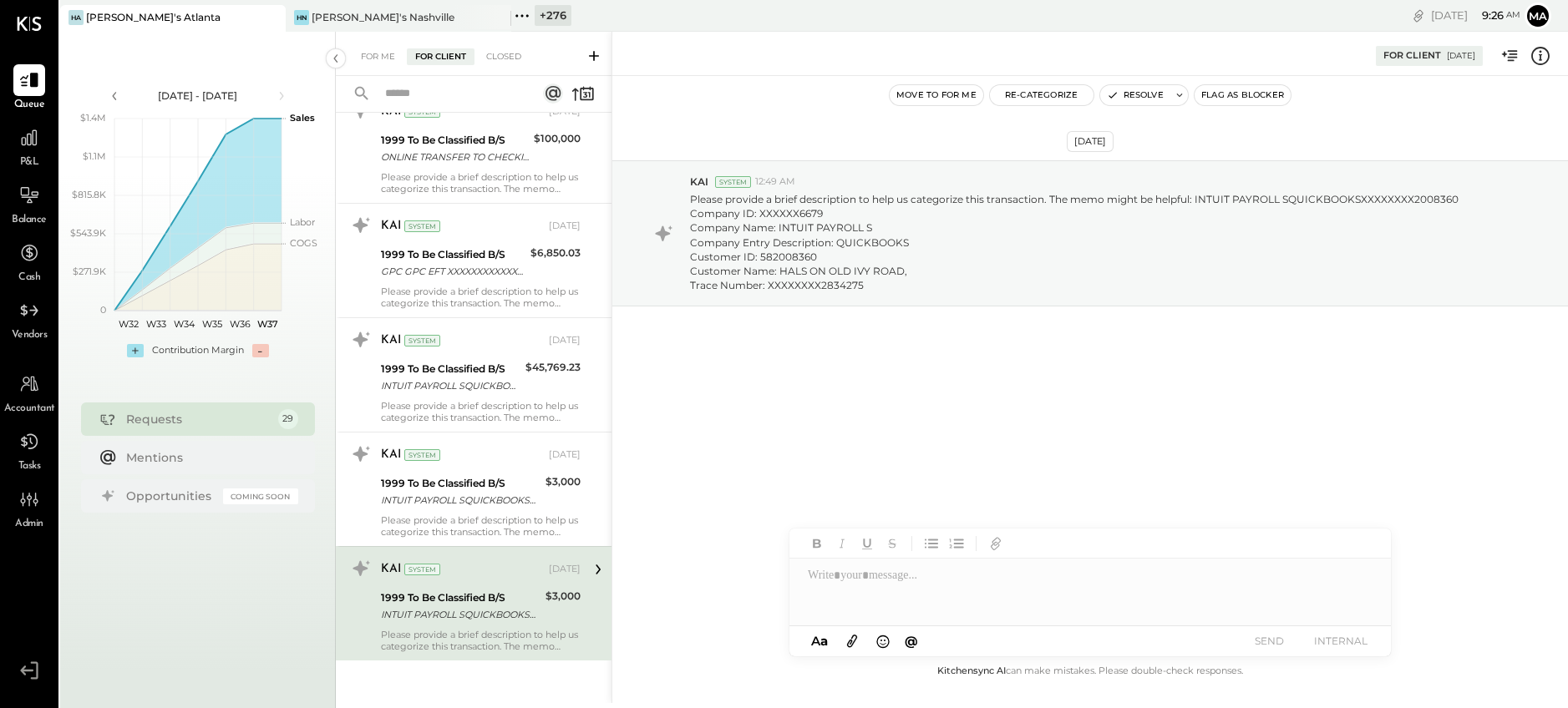
click at [521, 10] on icon at bounding box center [521, 16] width 22 height 22
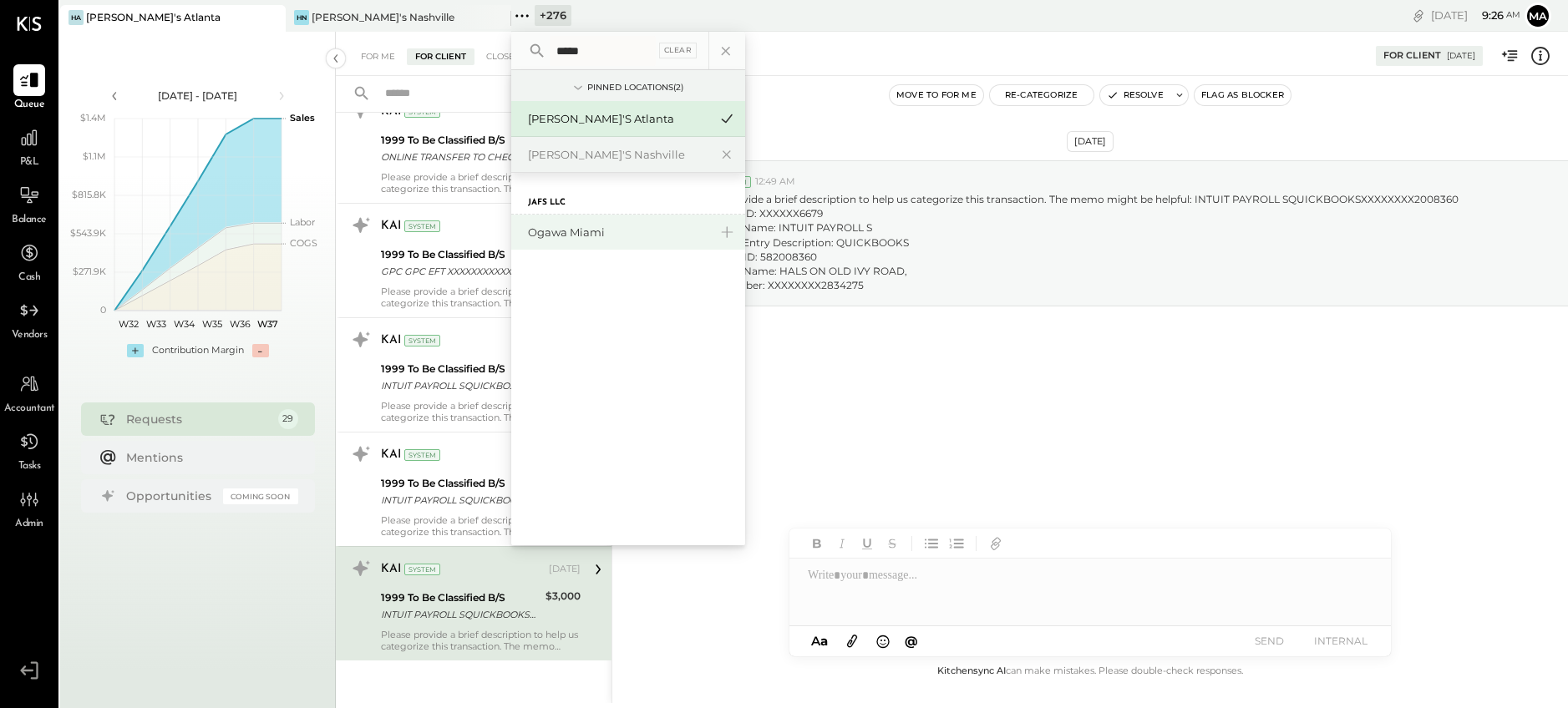
type input "*****"
click at [581, 224] on div "Ogawa Miami" at bounding box center [618, 232] width 180 height 16
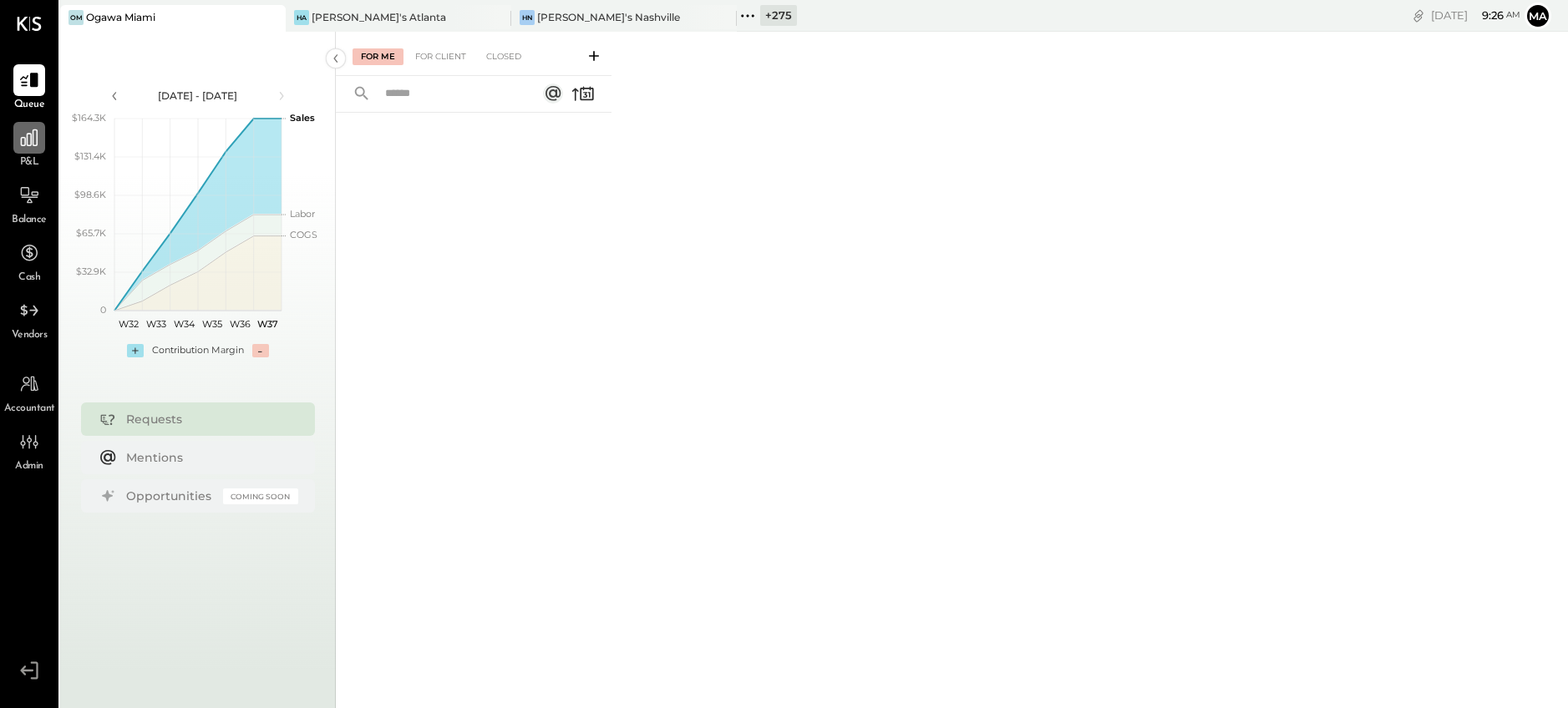
click at [30, 145] on icon at bounding box center [29, 138] width 22 height 22
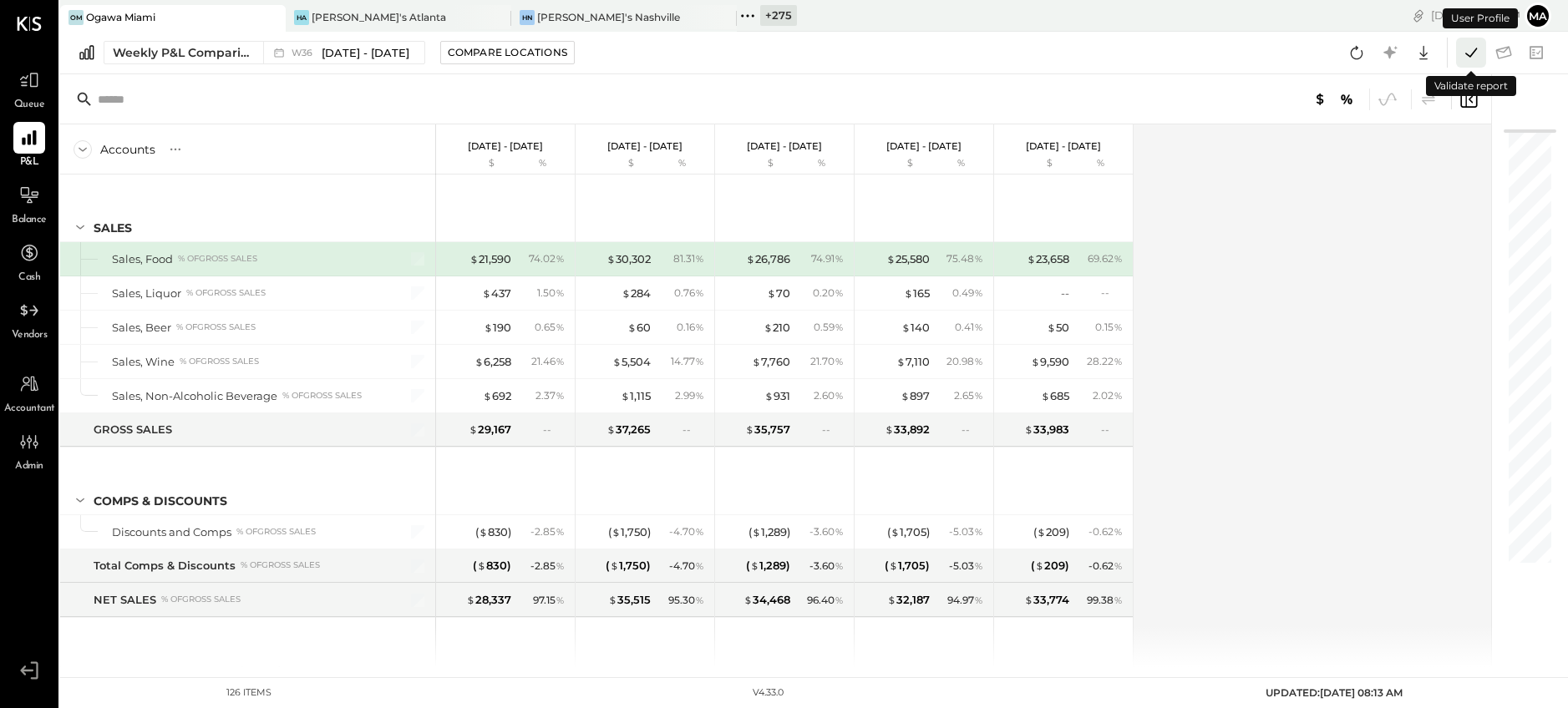
click at [1473, 51] on icon at bounding box center [1470, 52] width 22 height 22
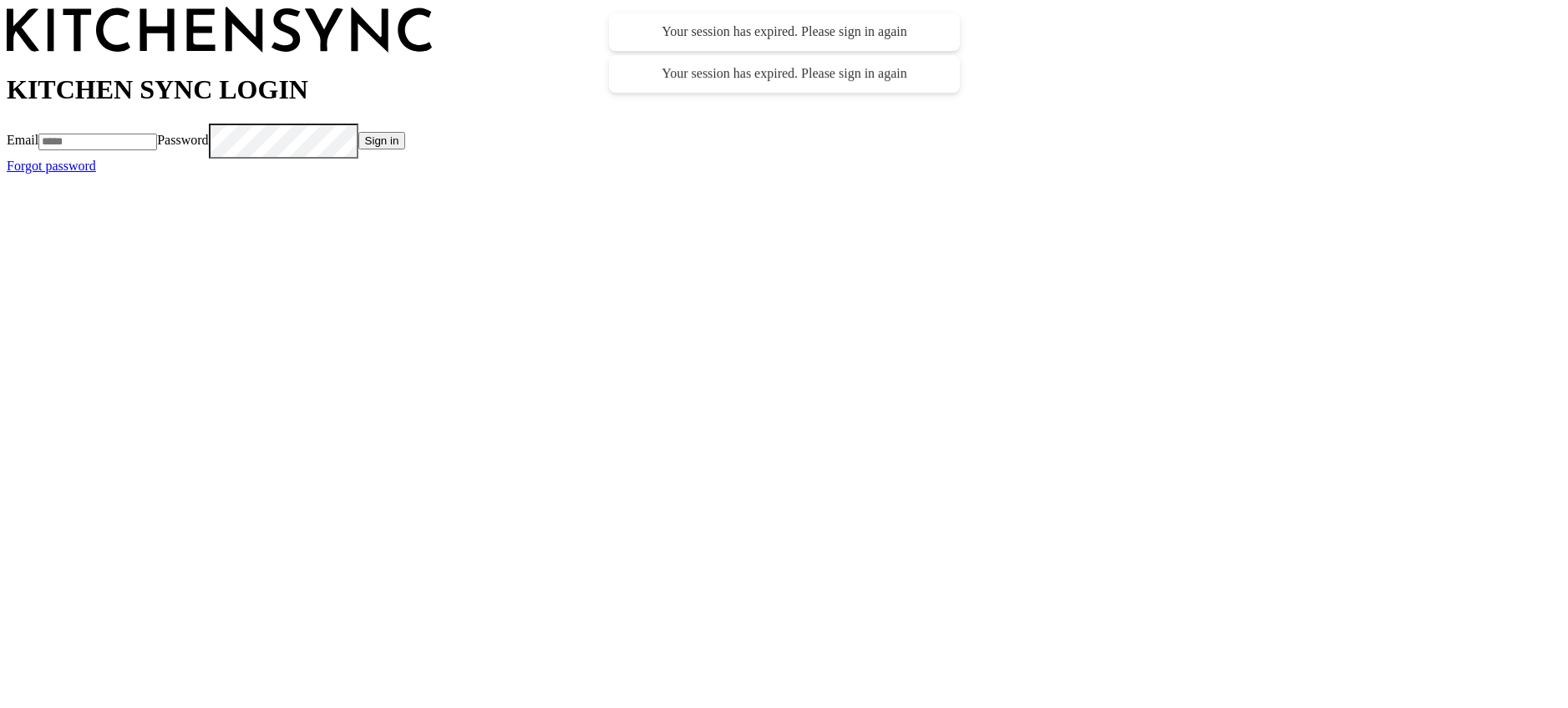
click at [157, 151] on input "Email" at bounding box center [97, 141] width 119 height 16
click at [7, 174] on com-1password-button at bounding box center [7, 174] width 0 height 0
type input "**********"
click at [406, 150] on button "Sign in" at bounding box center [382, 140] width 48 height 17
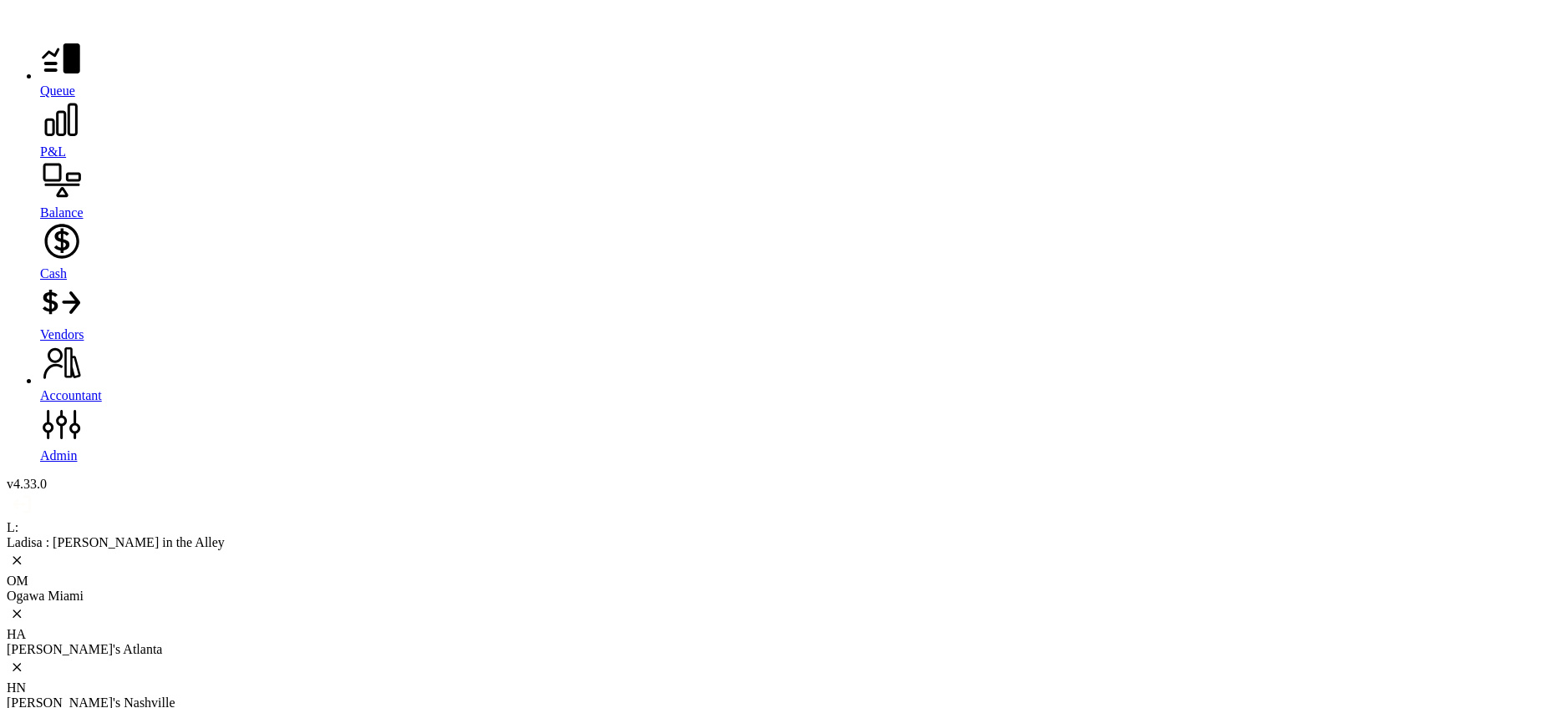
type input "****"
type input "***"
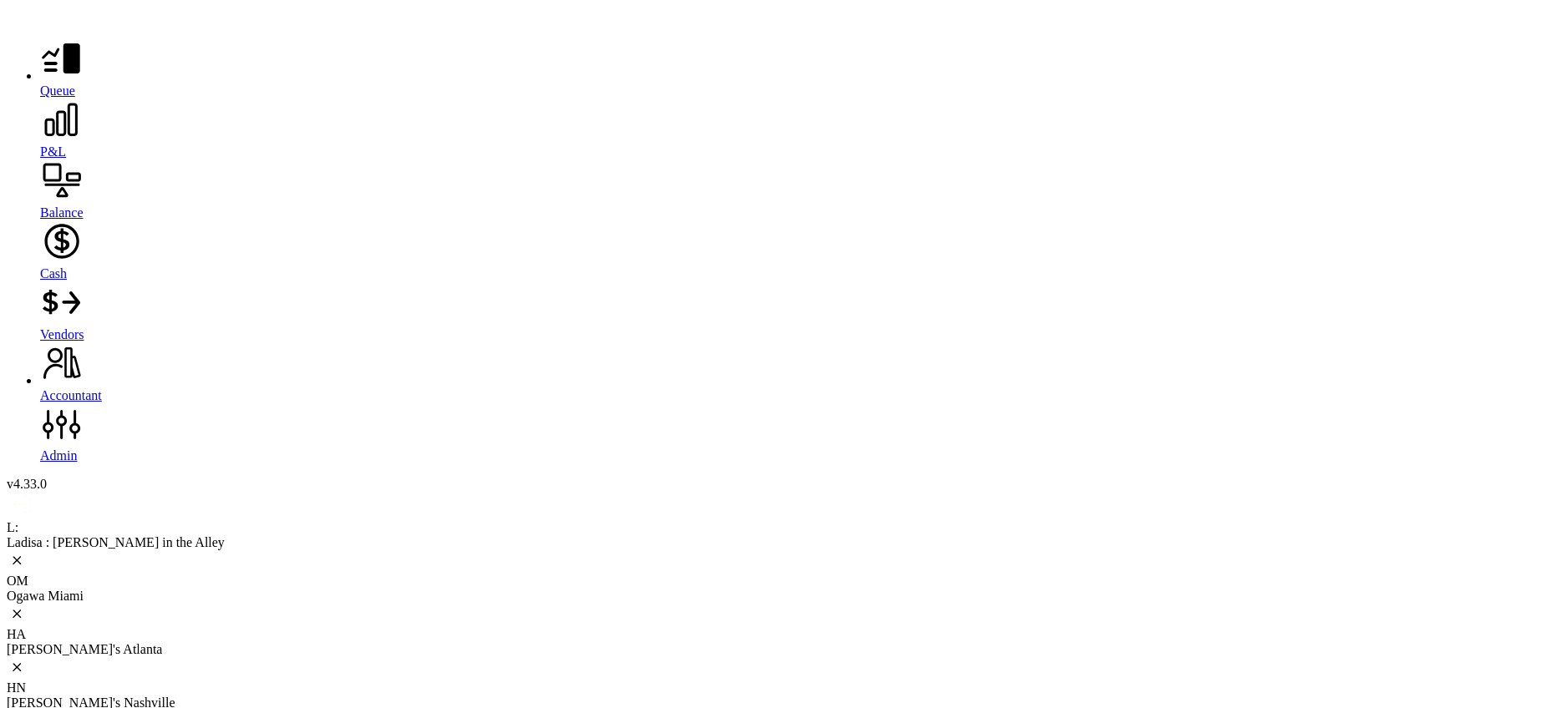
click at [40, 132] on icon at bounding box center [61, 119] width 42 height 42
click at [28, 603] on icon at bounding box center [17, 613] width 21 height 20
click at [48, 574] on icon at bounding box center [28, 595] width 42 height 42
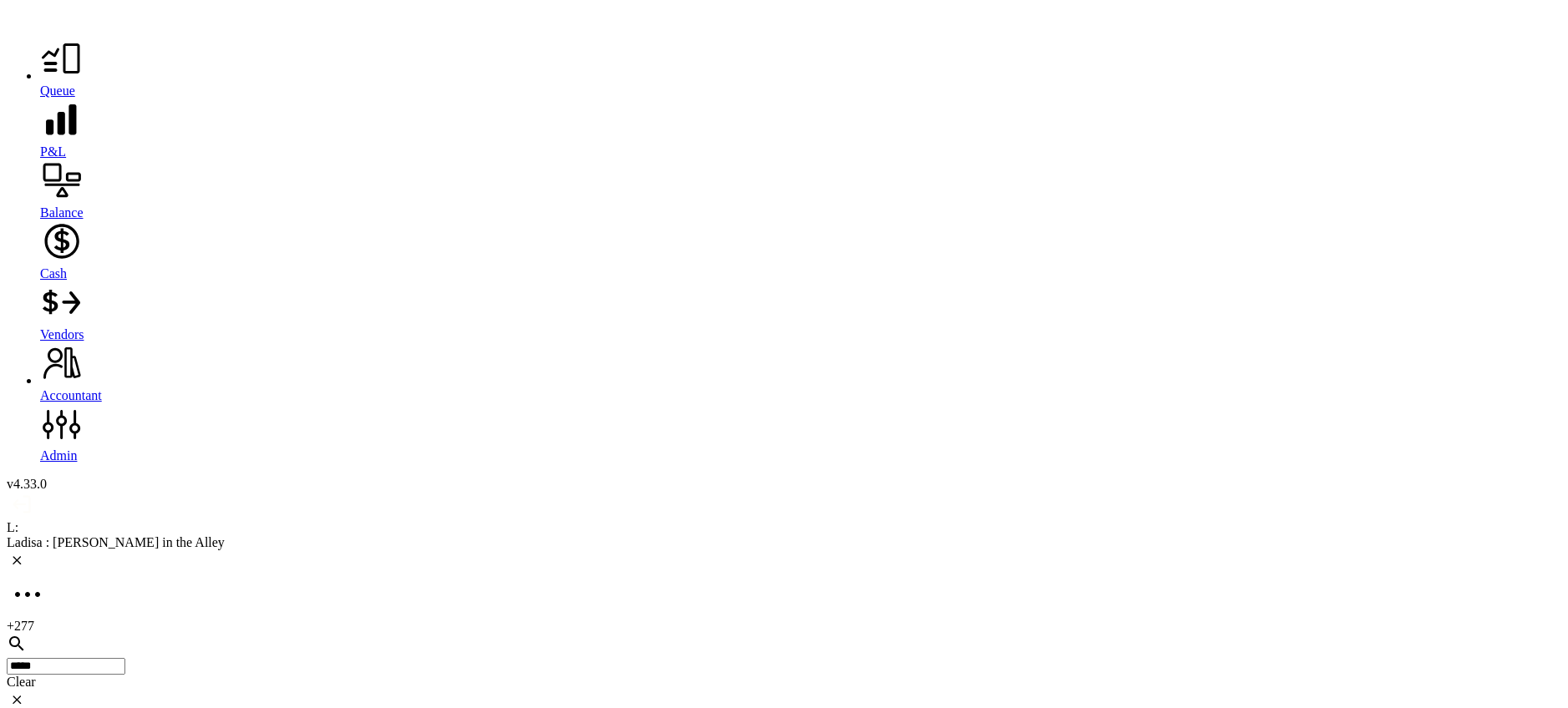
type input "*****"
click at [40, 138] on icon at bounding box center [61, 119] width 42 height 42
click at [408, 589] on div "Ladisa : [PERSON_NAME] in the Alley" at bounding box center [784, 595] width 1554 height 15
click at [40, 145] on div at bounding box center [800, 121] width 1521 height 46
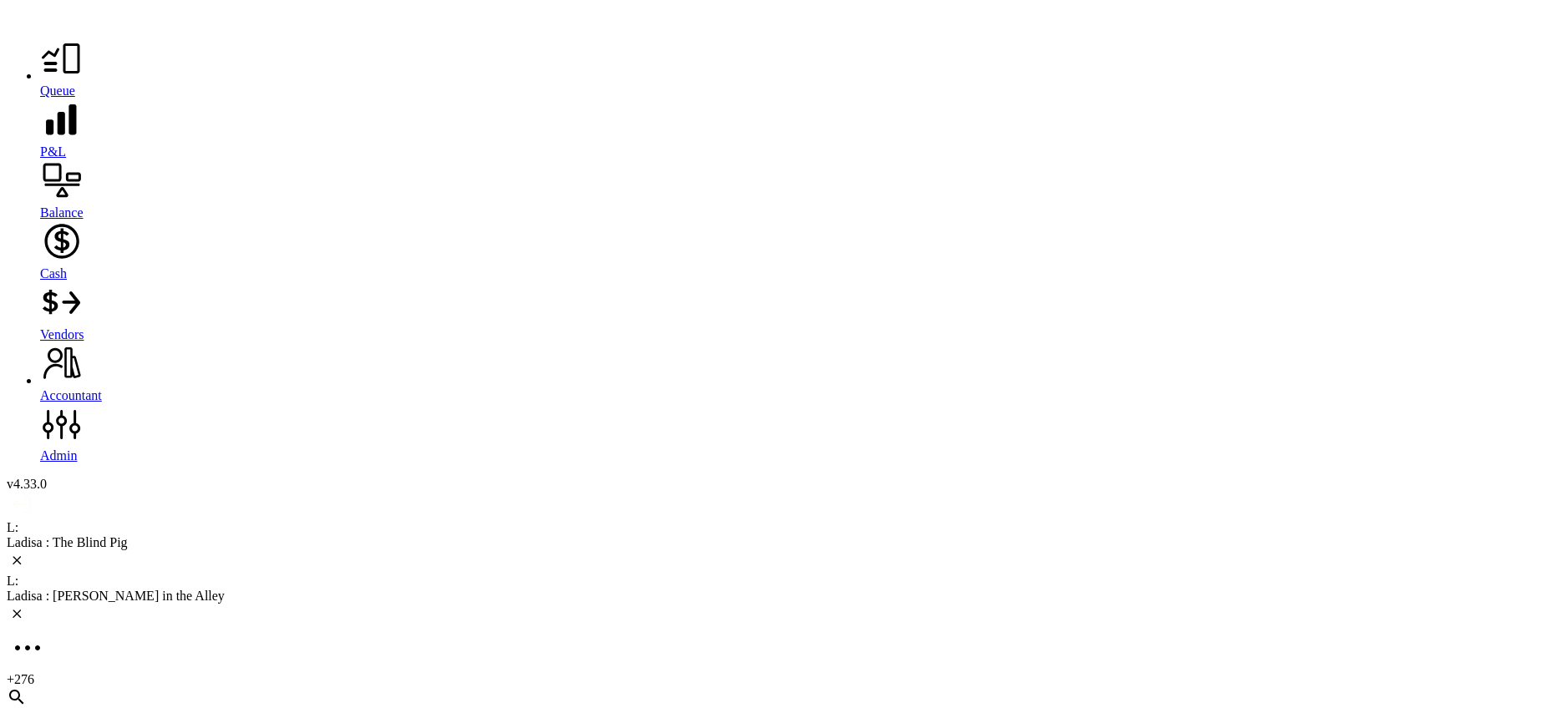
click at [185, 535] on div "Ladisa : The Blind Pig" at bounding box center [784, 542] width 1554 height 15
click at [45, 136] on icon at bounding box center [61, 120] width 33 height 33
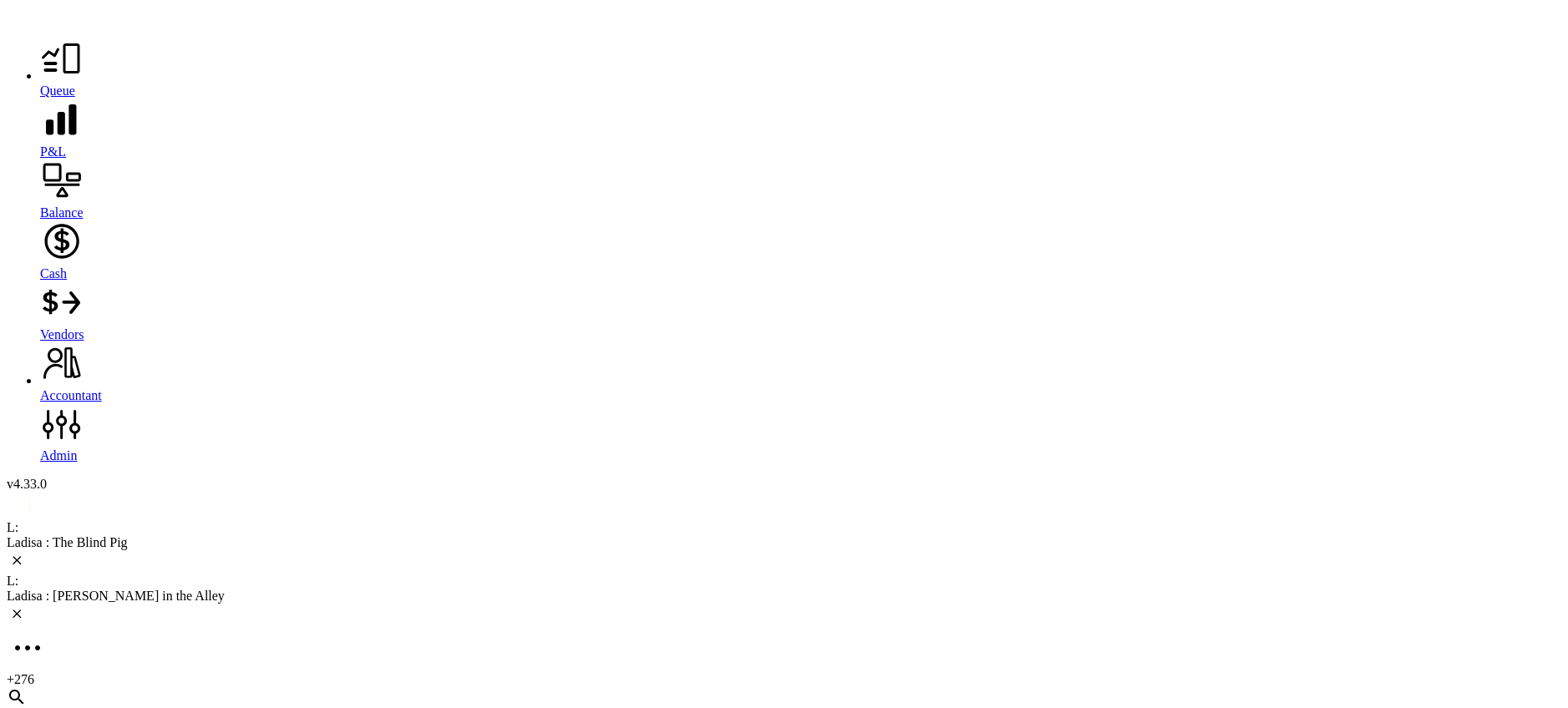
click at [379, 589] on div "Ladisa : [PERSON_NAME] in the Alley" at bounding box center [784, 595] width 1554 height 15
click at [40, 145] on div at bounding box center [800, 121] width 1521 height 46
click at [170, 535] on div "Ladisa : The Blind Pig" at bounding box center [784, 542] width 1554 height 15
click at [45, 136] on icon at bounding box center [61, 120] width 33 height 33
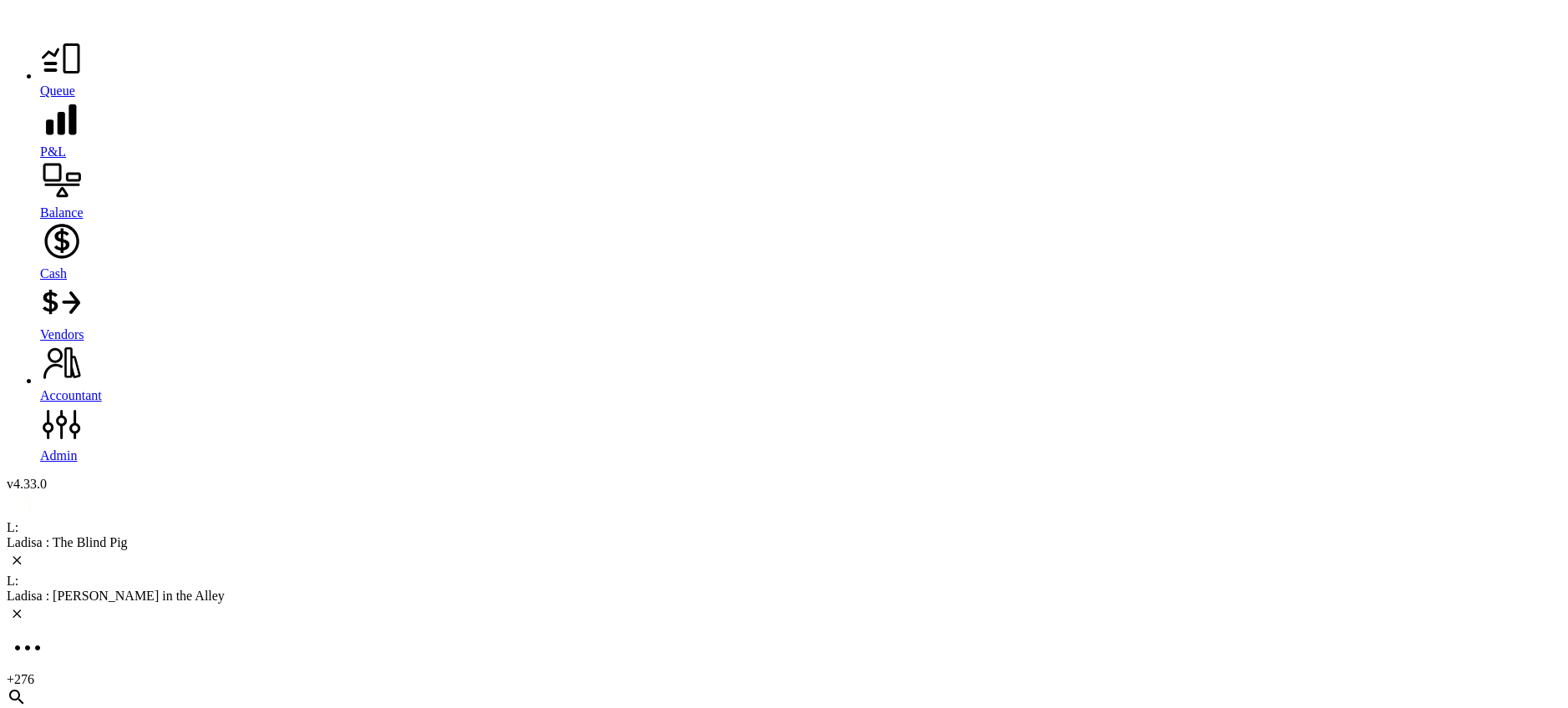
scroll to position [1, 0]
click at [40, 80] on icon at bounding box center [61, 58] width 42 height 42
click at [428, 589] on div "Ladisa : [PERSON_NAME] in the Alley" at bounding box center [784, 595] width 1554 height 15
type input "***"
